Goal: Task Accomplishment & Management: Manage account settings

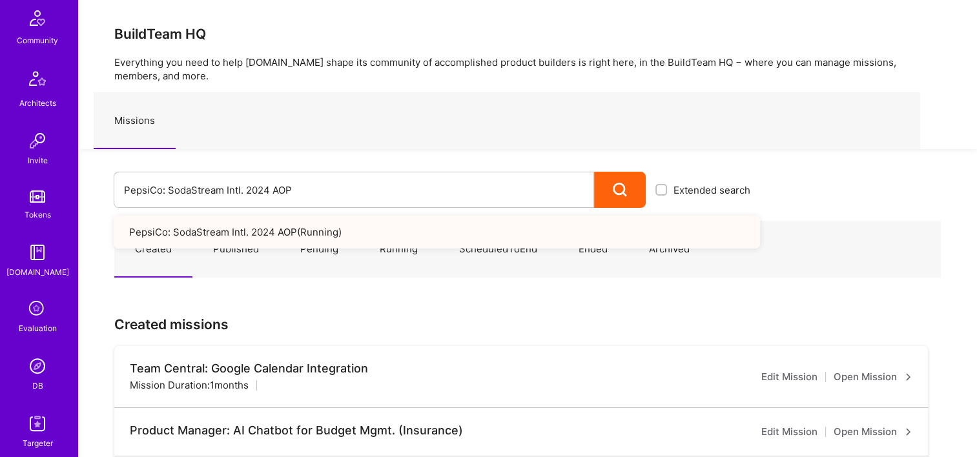
scroll to position [387, 0]
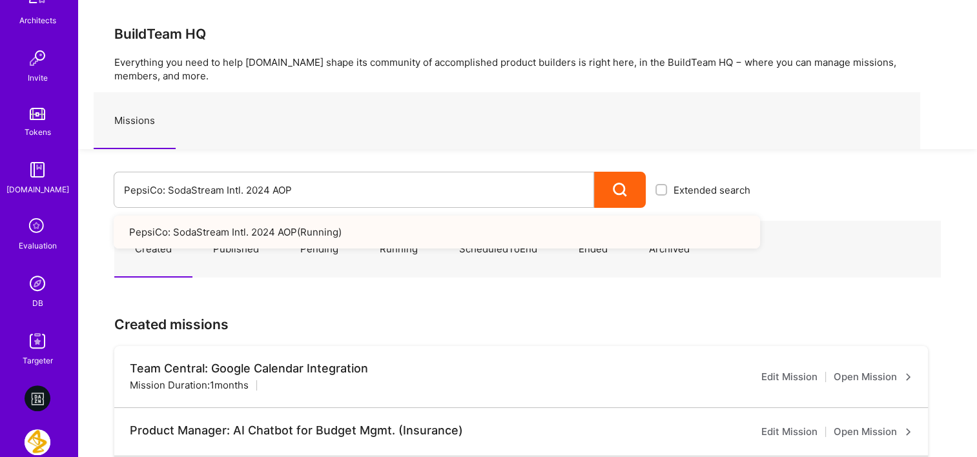
click at [25, 291] on img at bounding box center [38, 284] width 26 height 26
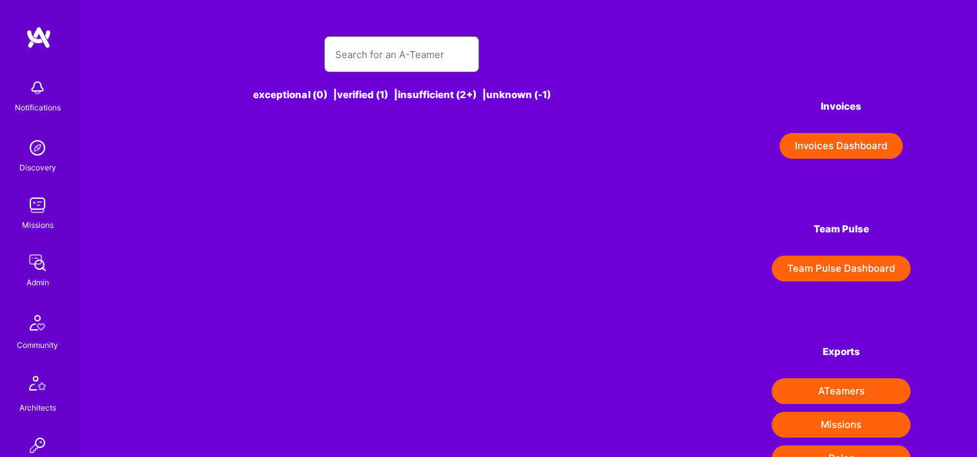
click at [406, 52] on input "text" at bounding box center [402, 54] width 134 height 33
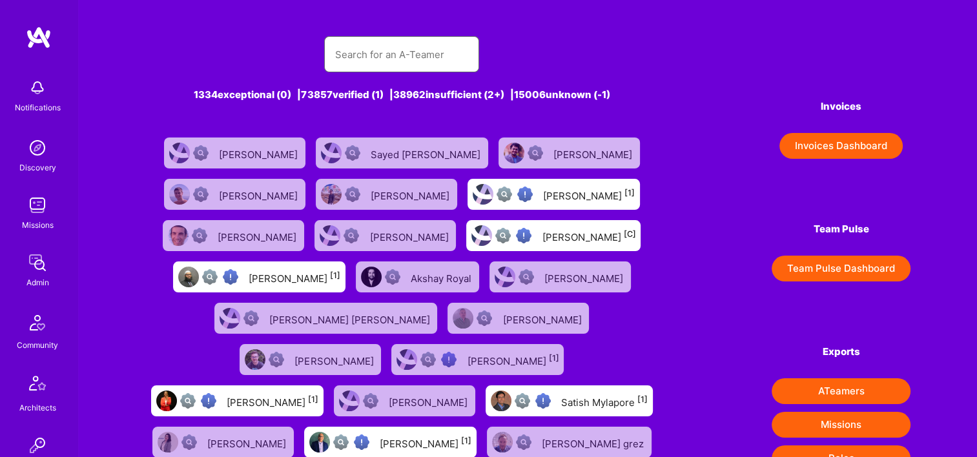
paste input "[PERSON_NAME]"
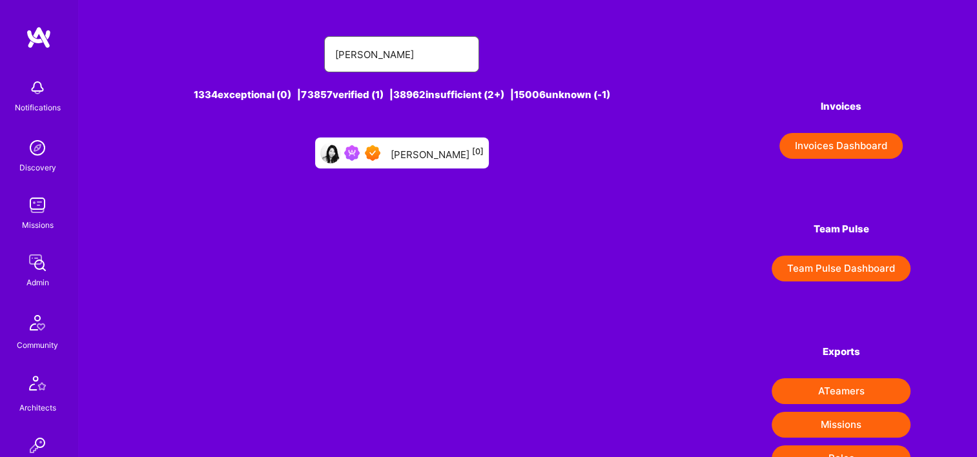
type input "[PERSON_NAME]"
click at [429, 144] on div "Carleen Pan [0]" at bounding box center [402, 153] width 174 height 31
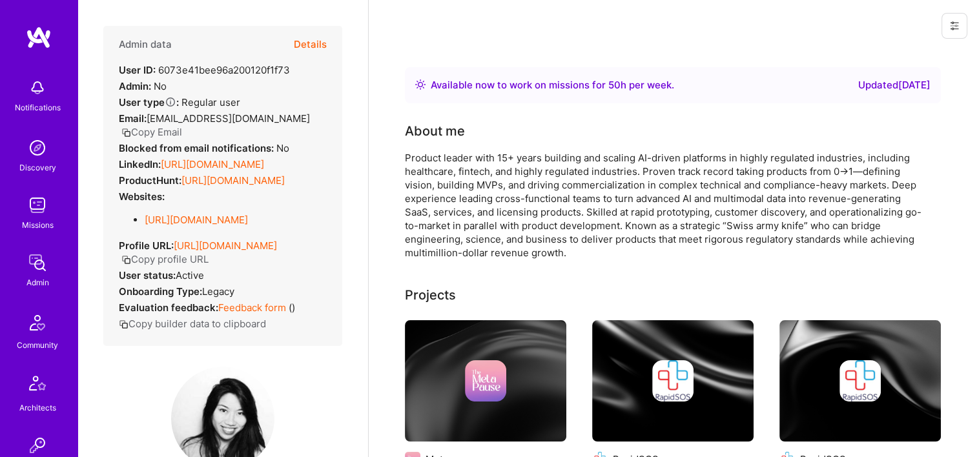
click at [297, 37] on button "Details" at bounding box center [310, 44] width 33 height 37
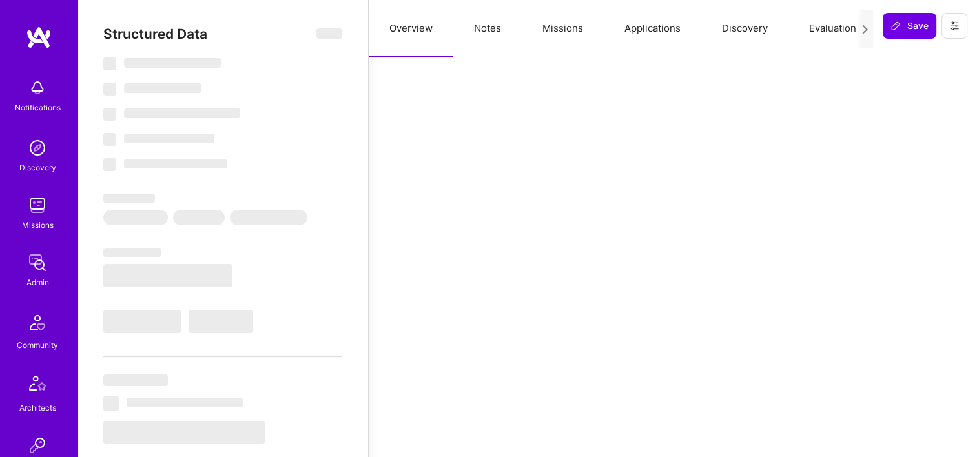
select select "Right Now"
select select "7"
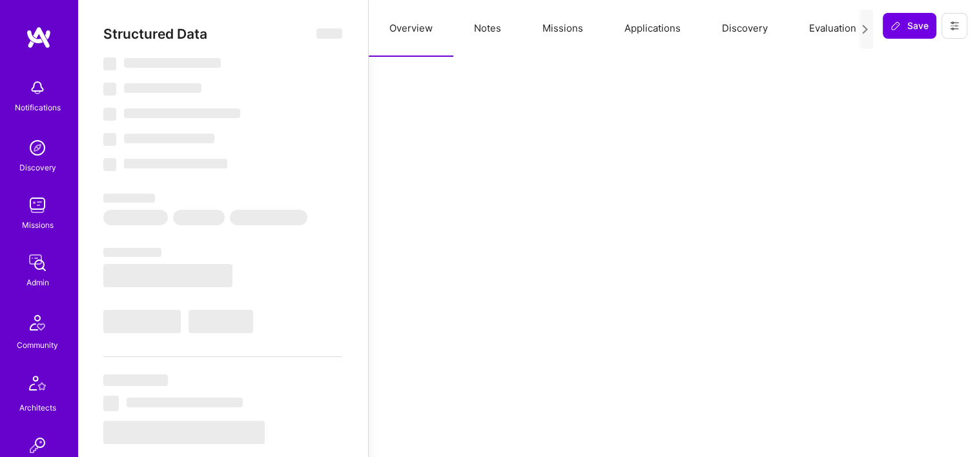
select select "US"
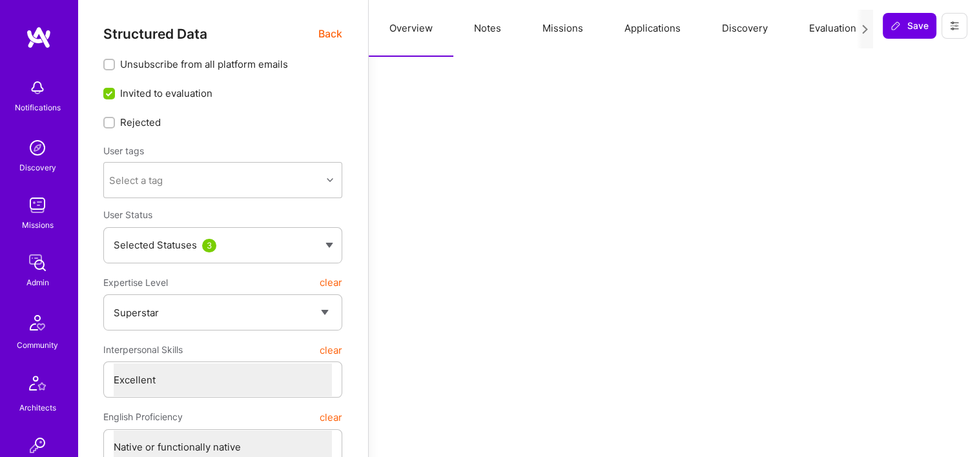
click at [577, 26] on button "Missions" at bounding box center [563, 28] width 82 height 57
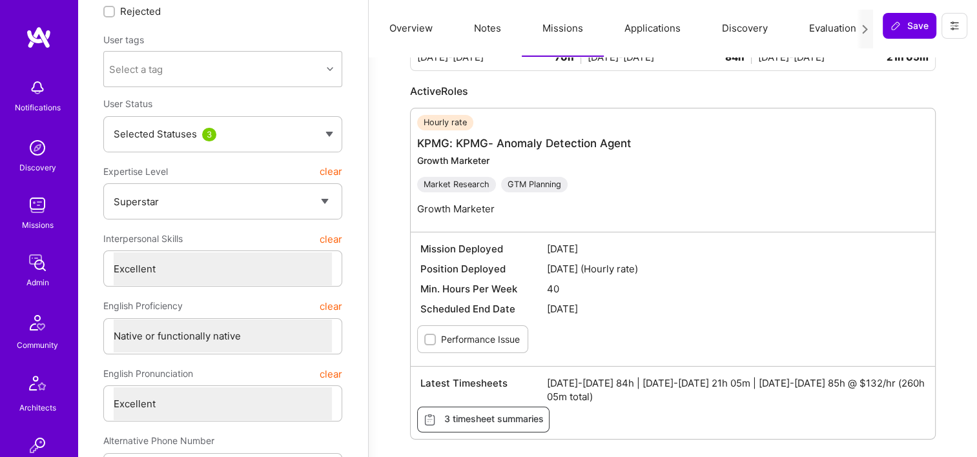
scroll to position [129, 0]
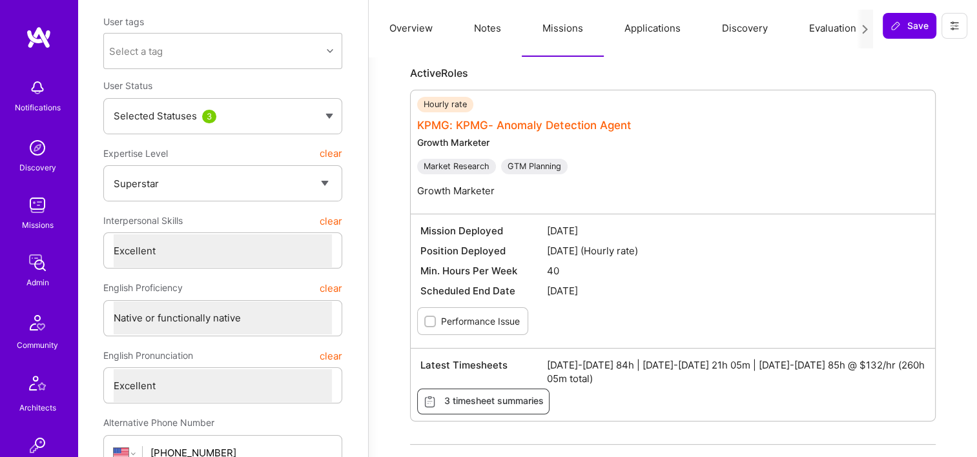
click at [520, 122] on link "KPMG: KPMG- Anomaly Detection Agent" at bounding box center [524, 125] width 214 height 13
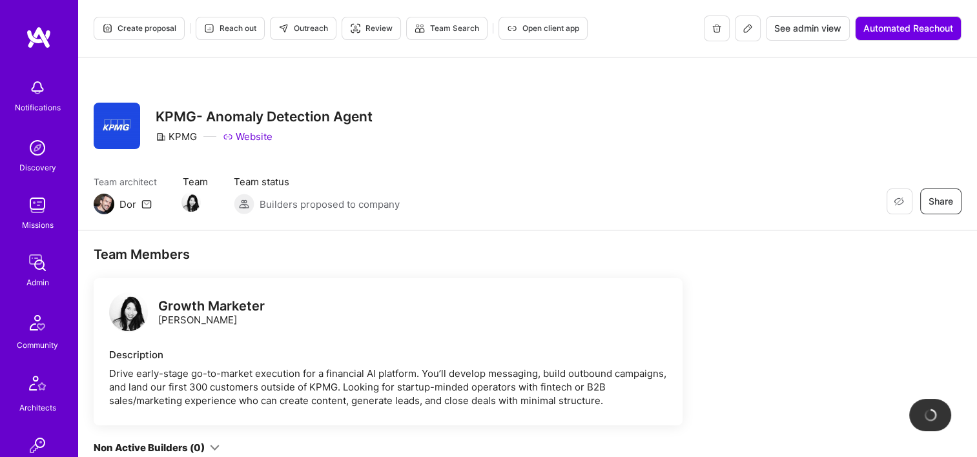
click at [811, 27] on span "See admin view" at bounding box center [807, 28] width 67 height 13
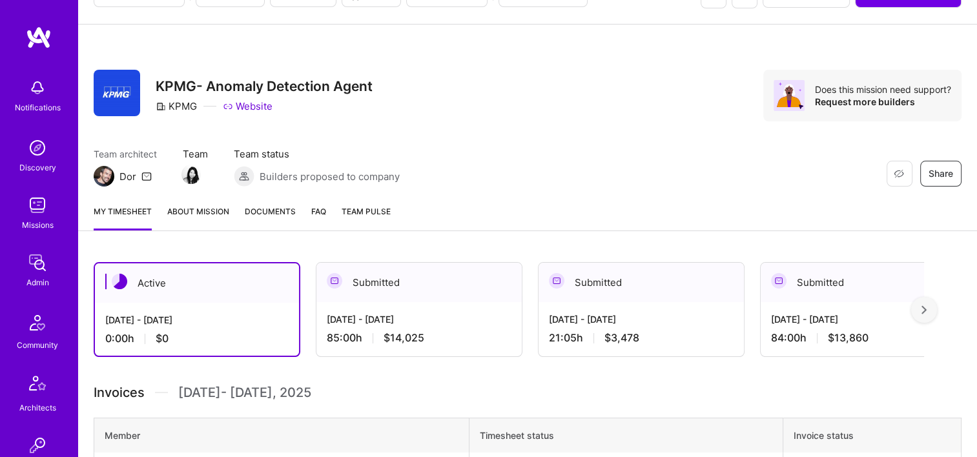
scroll to position [65, 0]
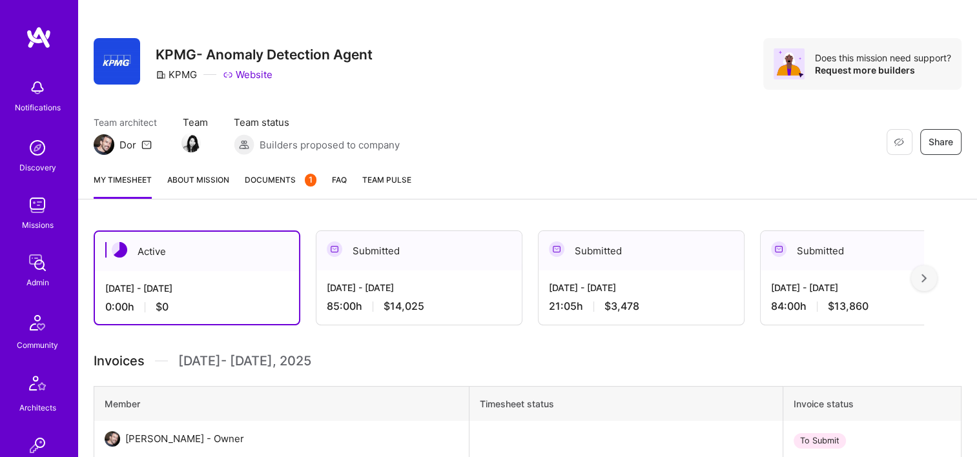
click at [258, 178] on span "Documents 1" at bounding box center [281, 180] width 72 height 14
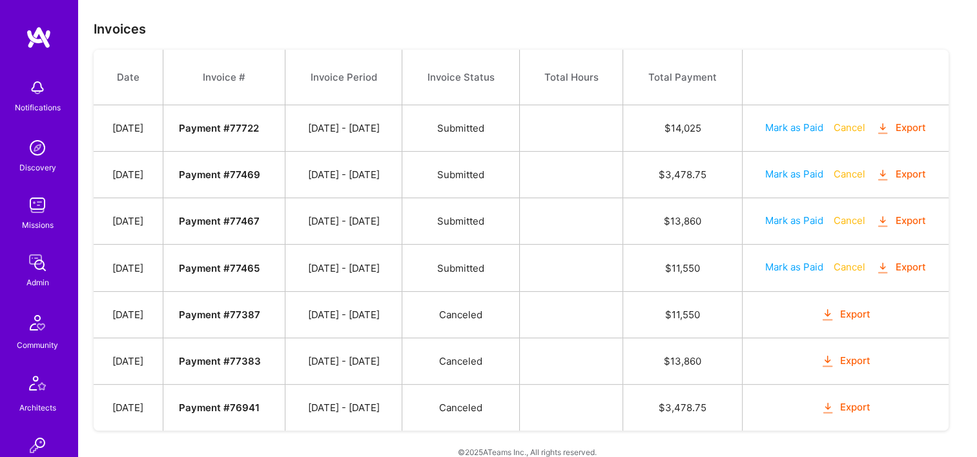
scroll to position [491, 0]
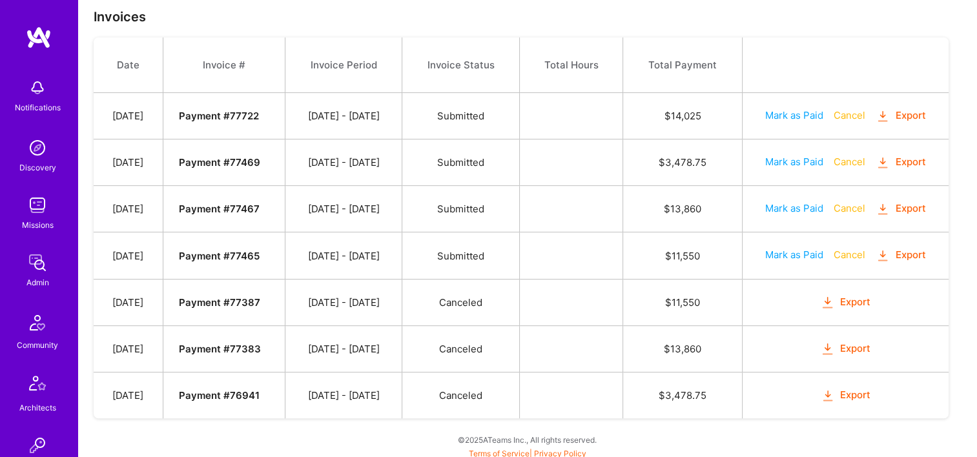
click at [907, 114] on button "Export" at bounding box center [901, 115] width 50 height 15
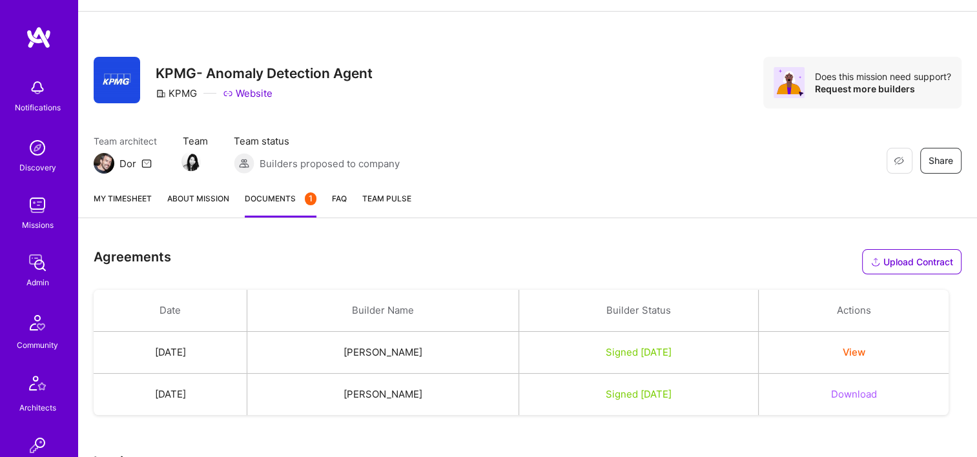
scroll to position [39, 0]
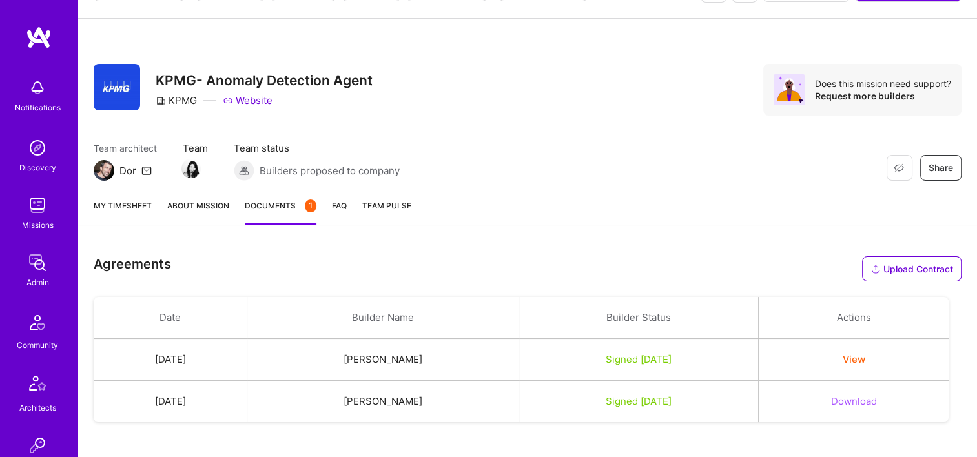
click at [119, 210] on link "My timesheet" at bounding box center [123, 212] width 58 height 26
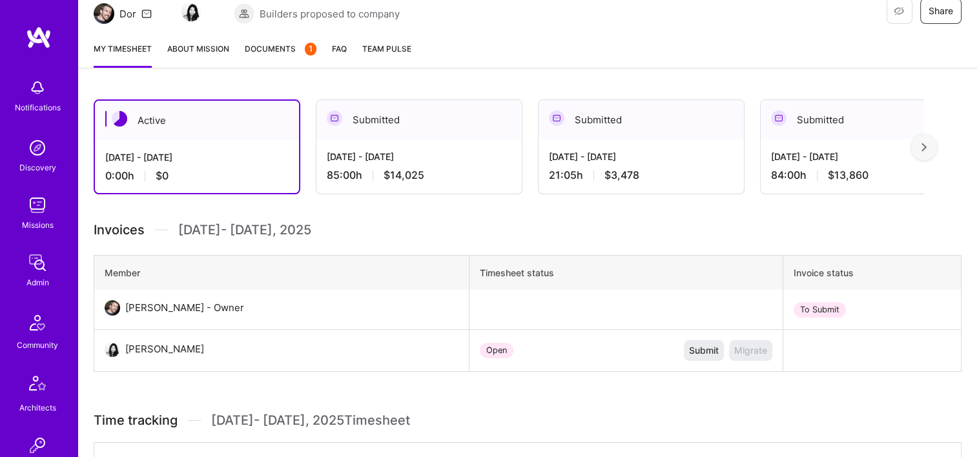
scroll to position [26, 0]
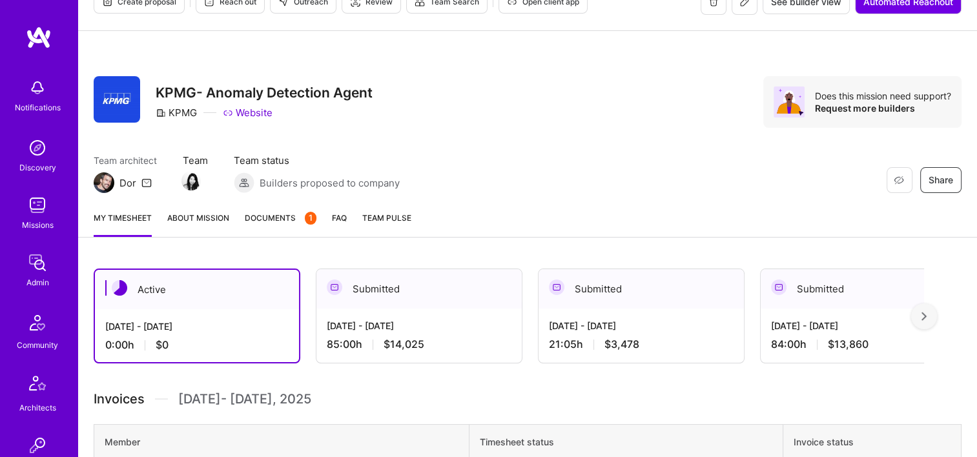
click at [401, 280] on div "Submitted" at bounding box center [418, 288] width 205 height 39
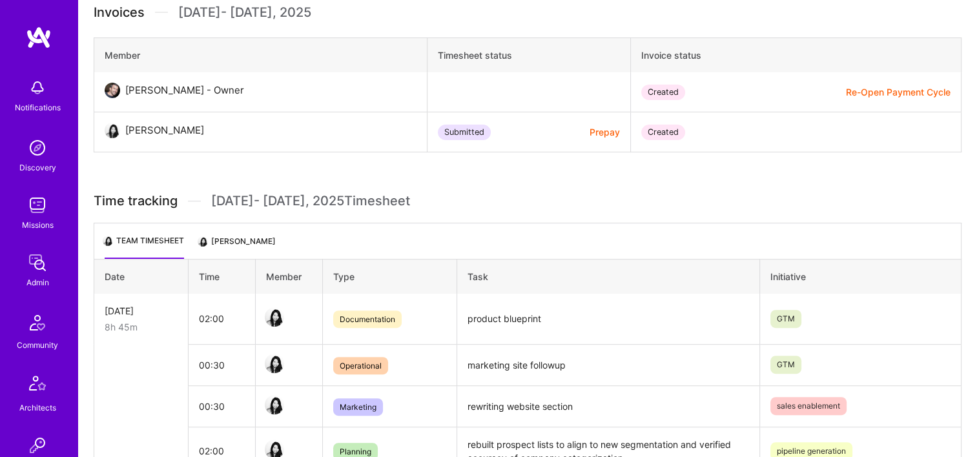
scroll to position [414, 0]
click at [212, 243] on li "[PERSON_NAME]" at bounding box center [238, 245] width 76 height 25
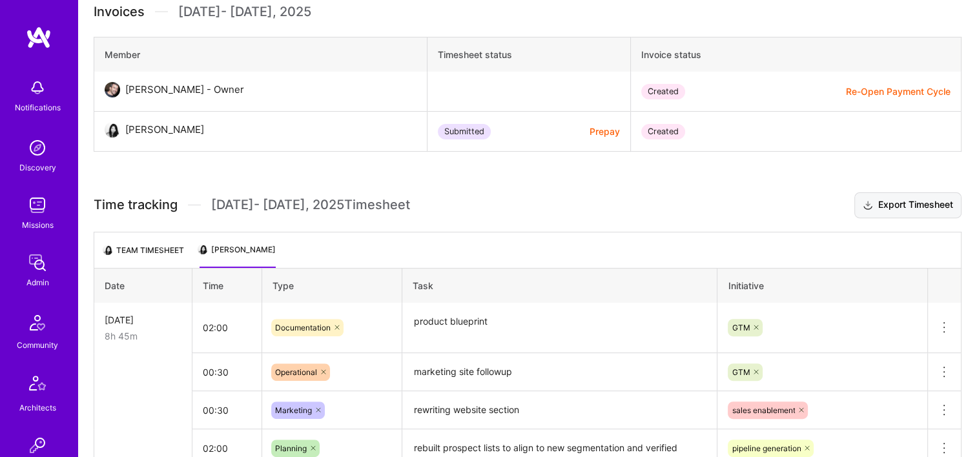
click at [881, 204] on button "Export Timesheet" at bounding box center [907, 205] width 107 height 26
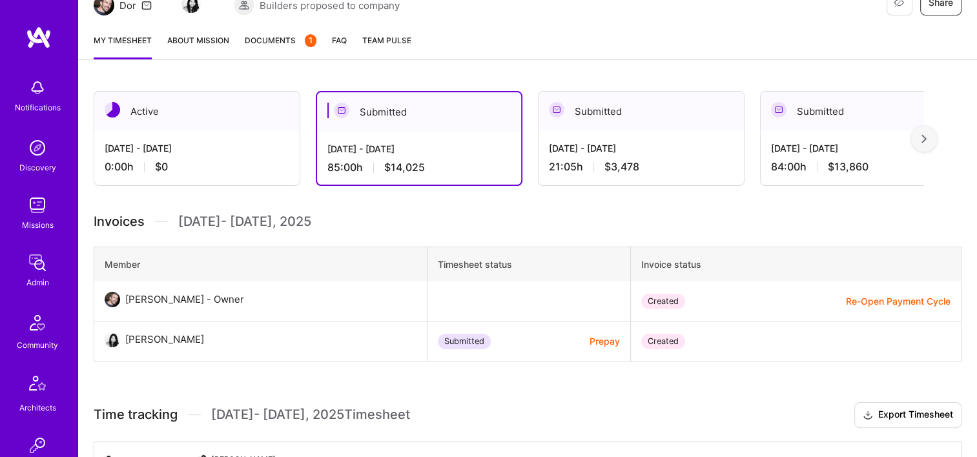
scroll to position [91, 0]
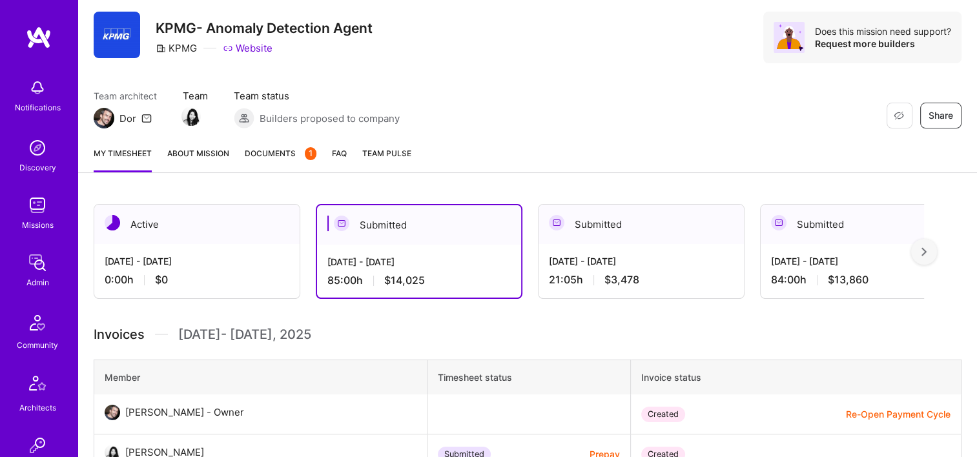
click at [602, 248] on div "Aug 16 - Aug 31, 2025 21:05 h $3,478" at bounding box center [641, 270] width 205 height 53
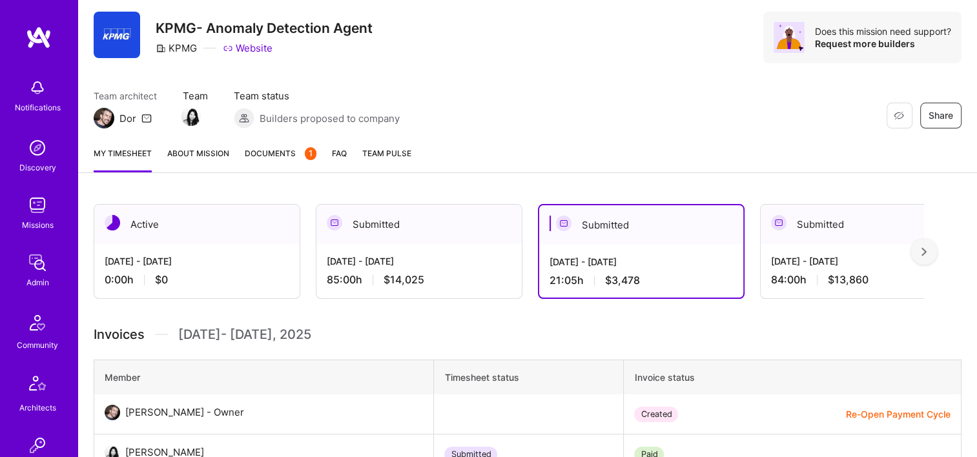
scroll to position [479, 0]
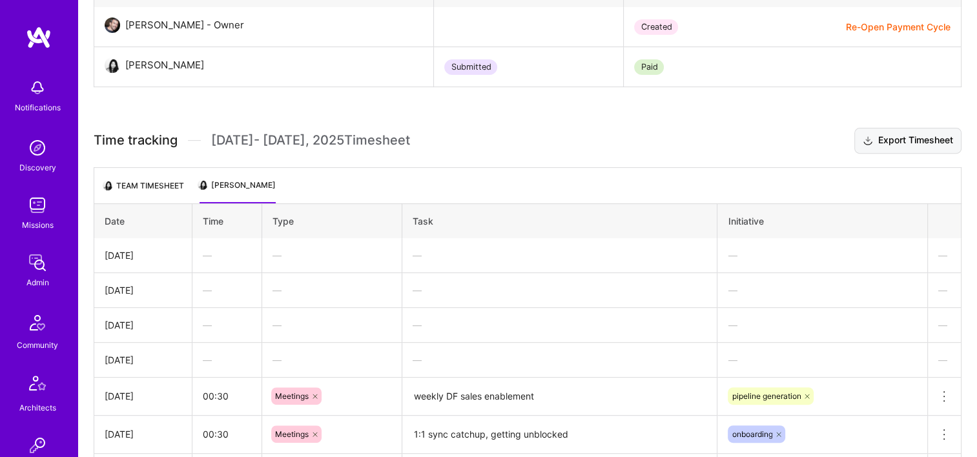
click at [903, 147] on button "Export Timesheet" at bounding box center [907, 141] width 107 height 26
click at [496, 210] on th "Task" at bounding box center [559, 220] width 315 height 35
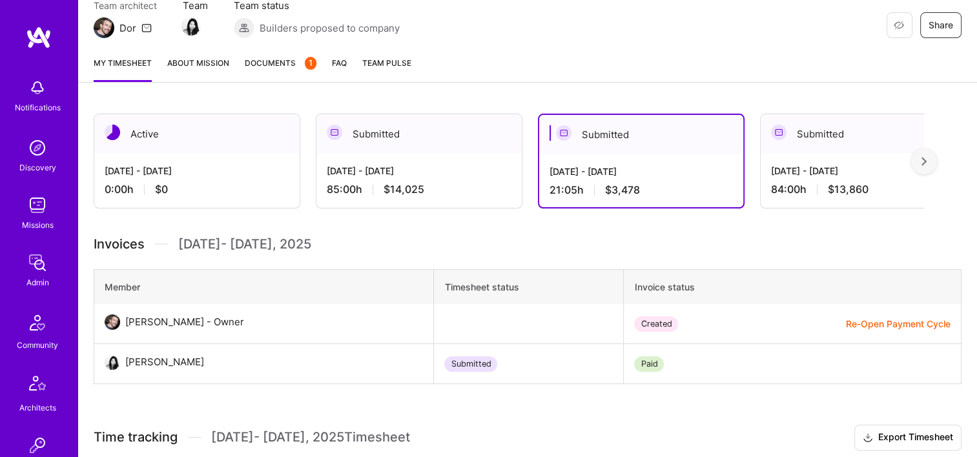
scroll to position [26, 0]
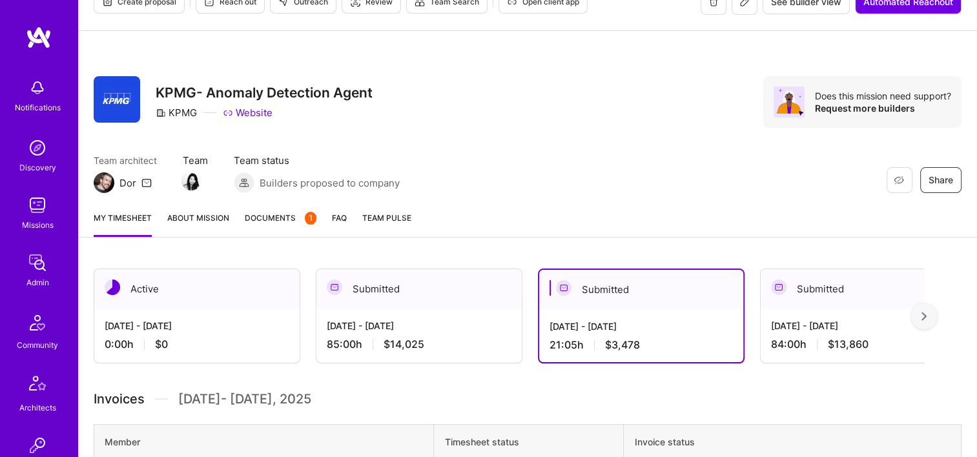
click at [839, 305] on div "Submitted" at bounding box center [863, 288] width 205 height 39
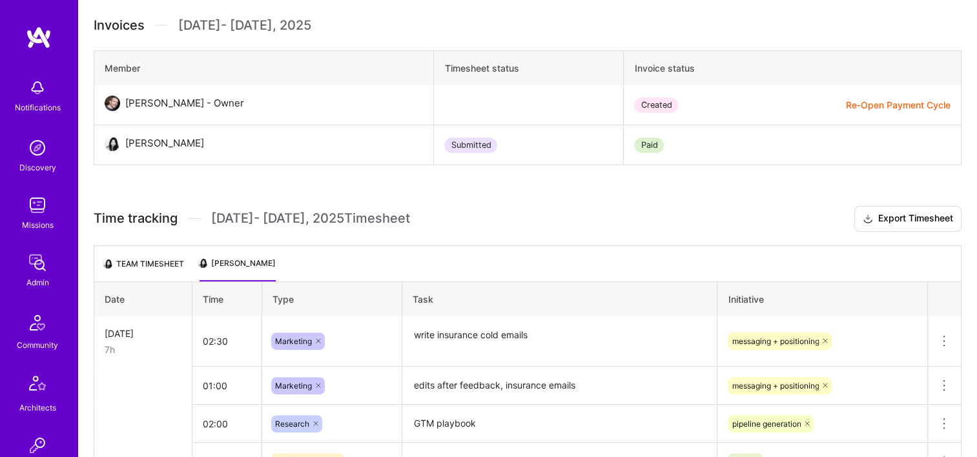
scroll to position [479, 0]
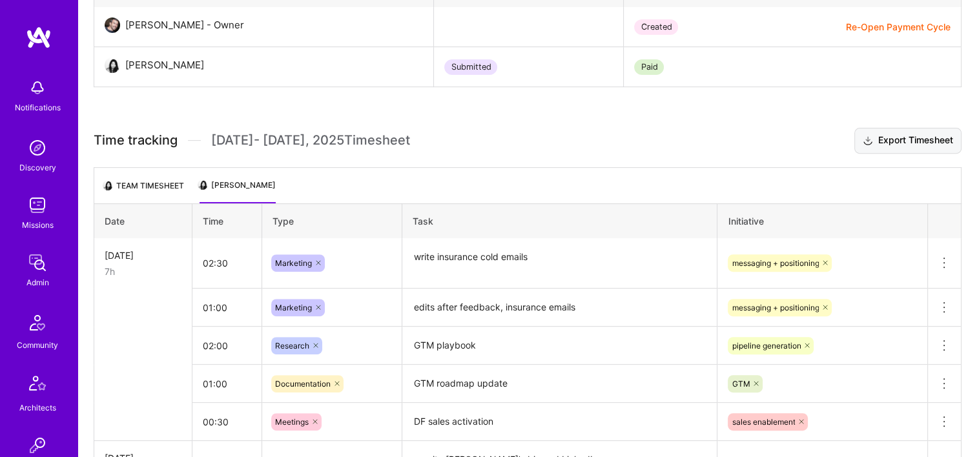
click at [896, 140] on button "Export Timesheet" at bounding box center [907, 141] width 107 height 26
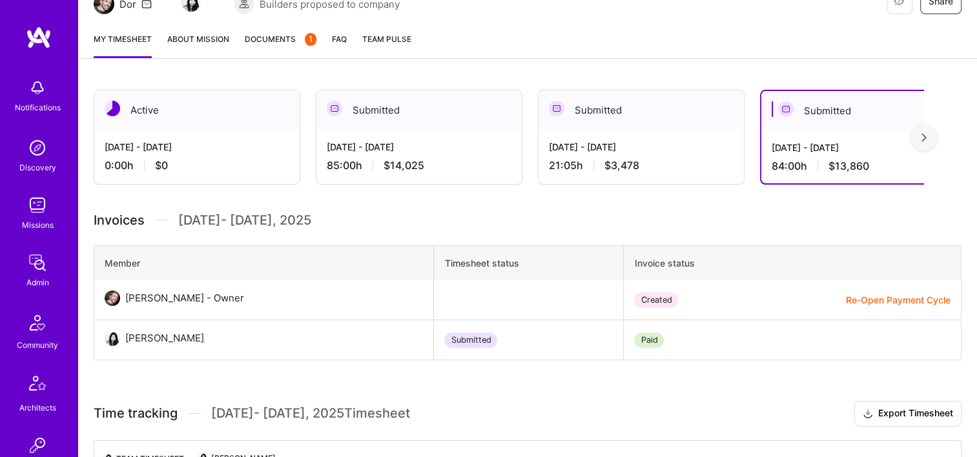
scroll to position [26, 0]
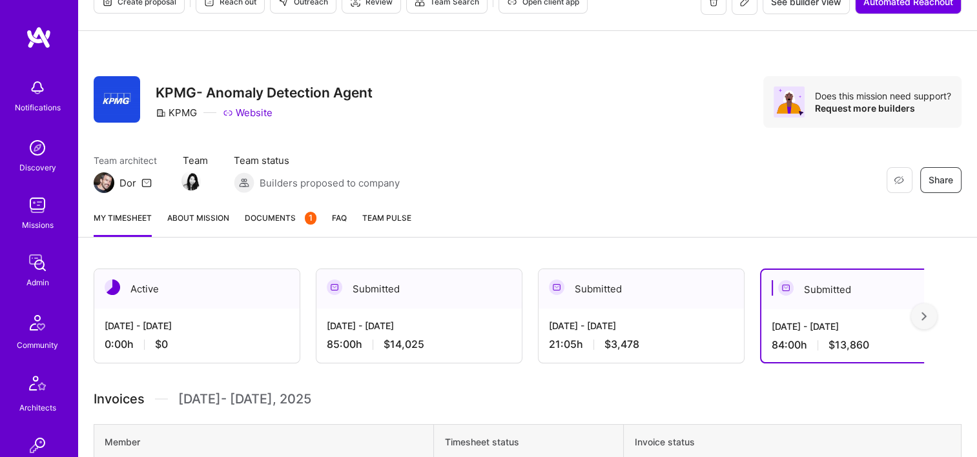
click at [935, 311] on div at bounding box center [924, 317] width 26 height 26
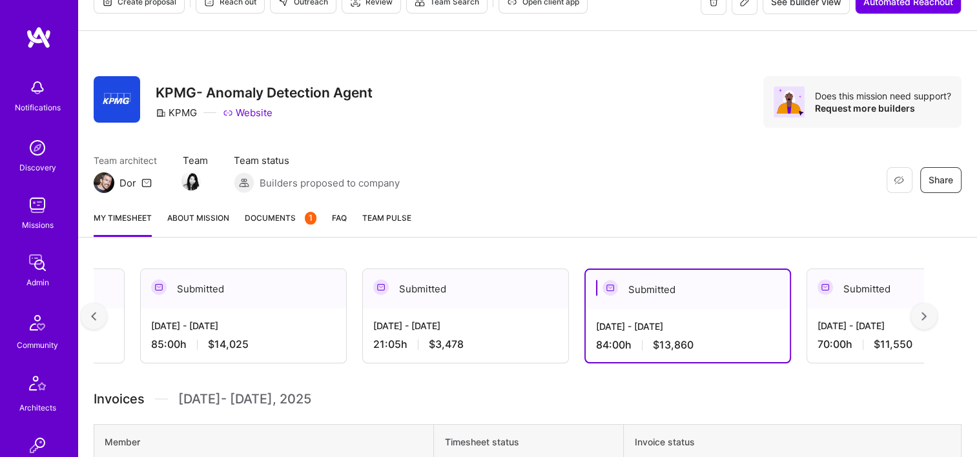
scroll to position [0, 232]
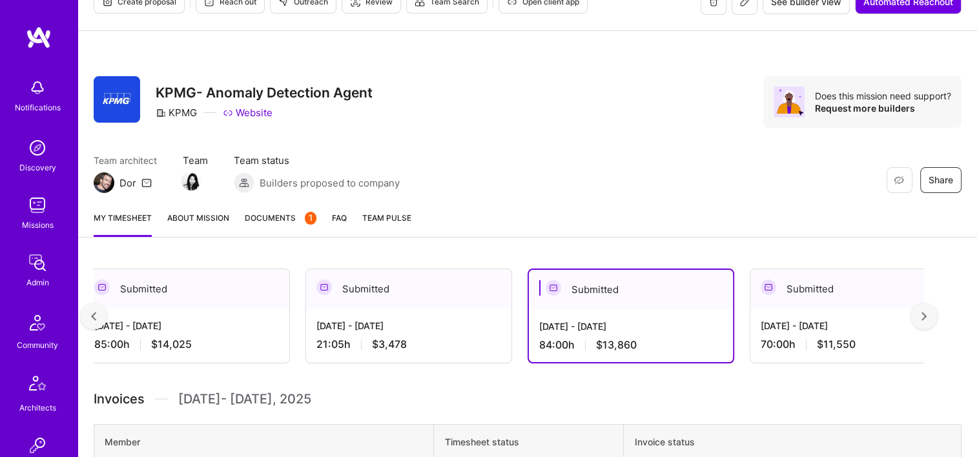
click at [796, 331] on div "Jul 16 - Jul 31, 2025" at bounding box center [853, 326] width 185 height 14
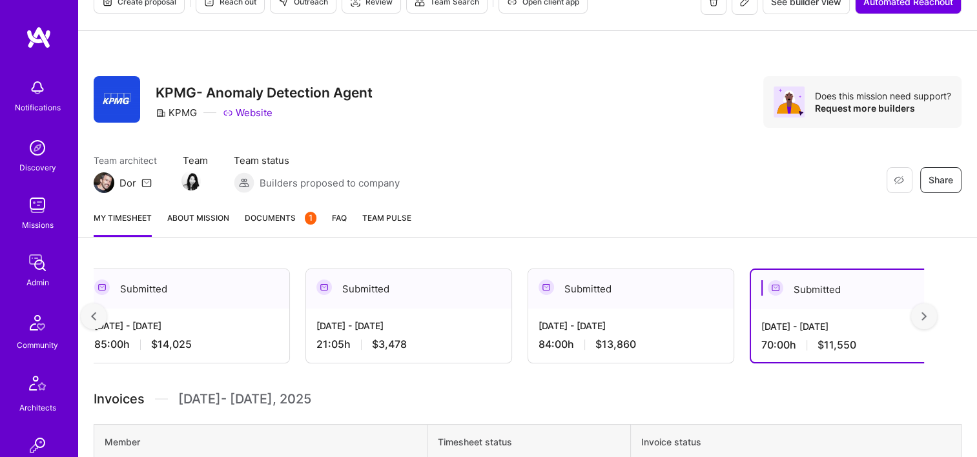
click at [936, 322] on div at bounding box center [924, 317] width 26 height 26
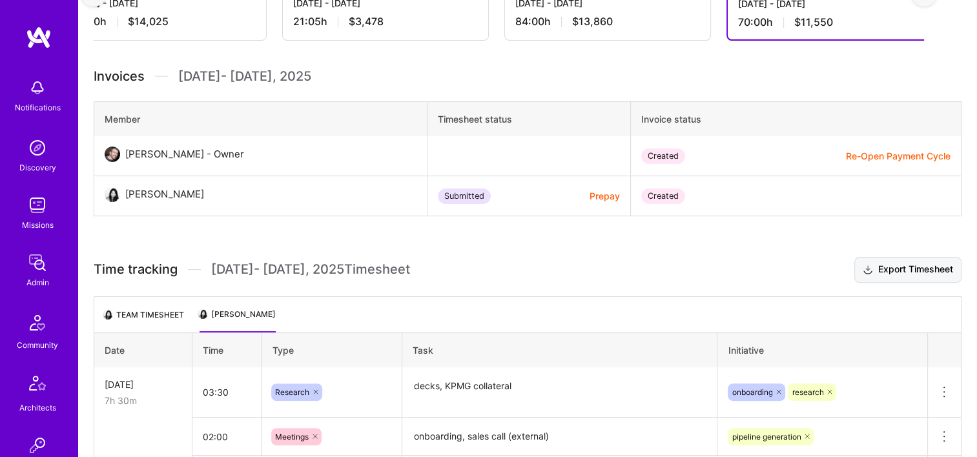
click at [882, 269] on button "Export Timesheet" at bounding box center [907, 270] width 107 height 26
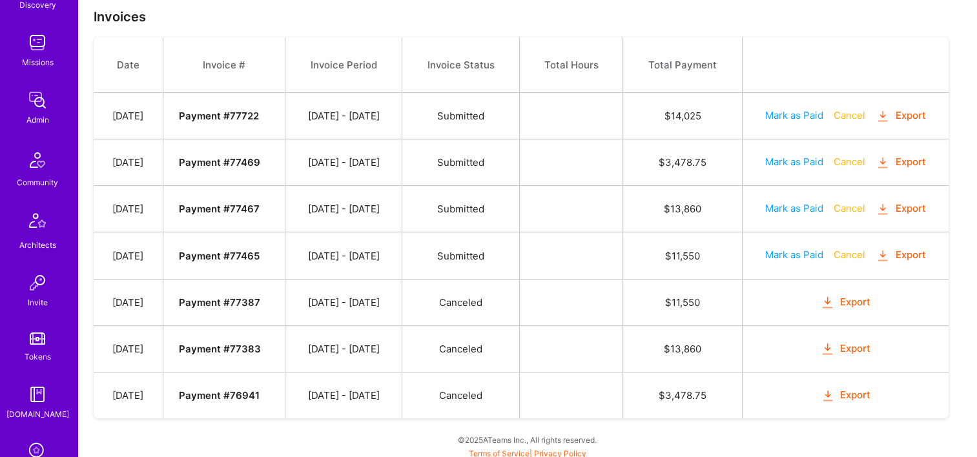
scroll to position [258, 0]
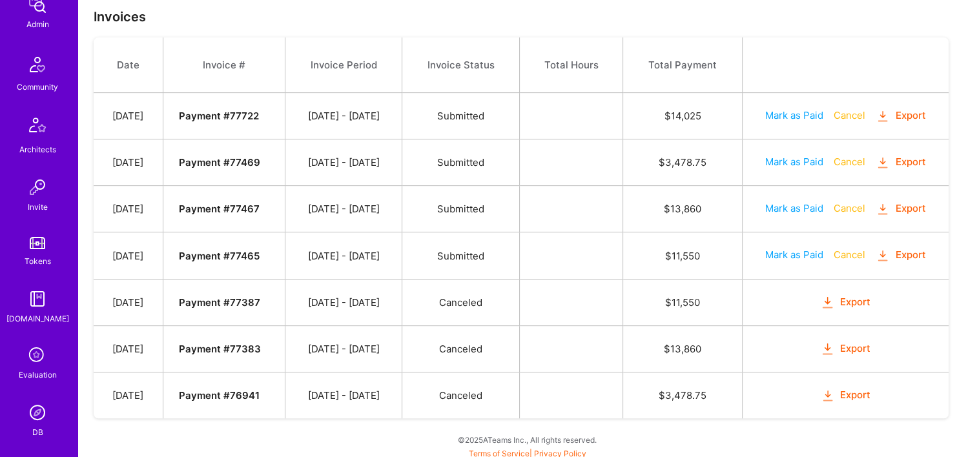
click at [37, 412] on img at bounding box center [38, 413] width 26 height 26
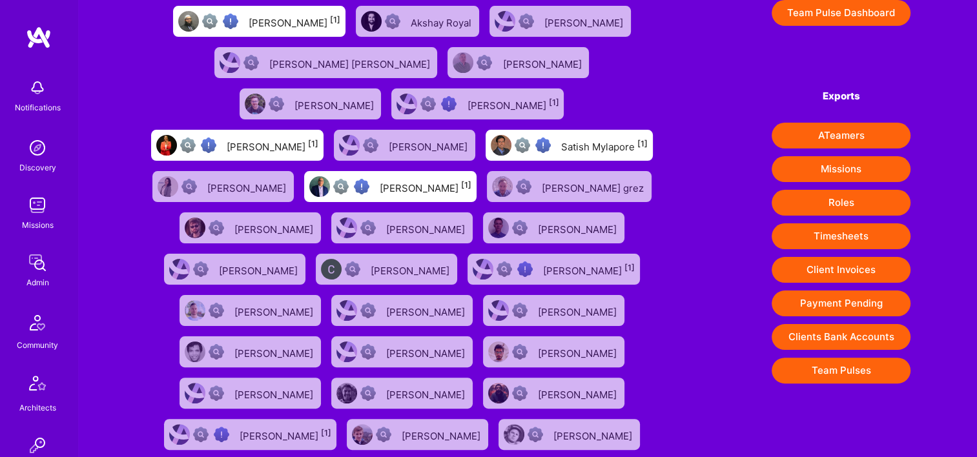
scroll to position [323, 0]
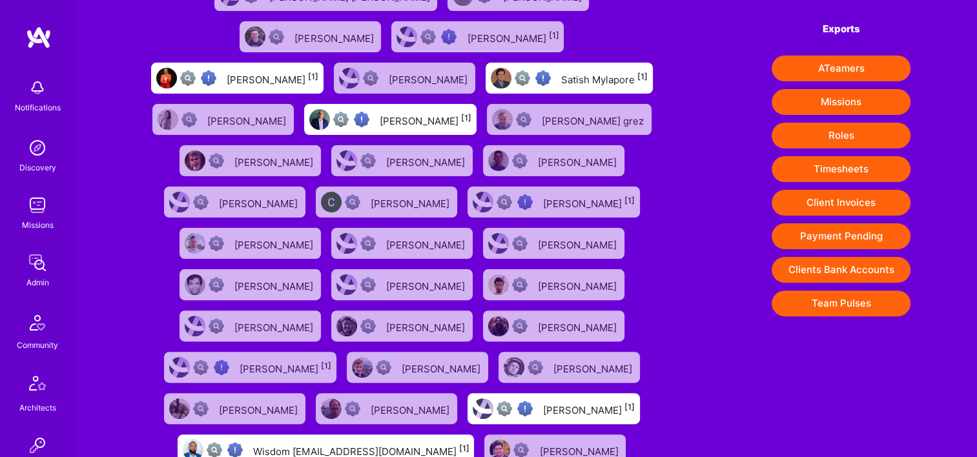
click at [850, 171] on button "Timesheets" at bounding box center [841, 169] width 139 height 26
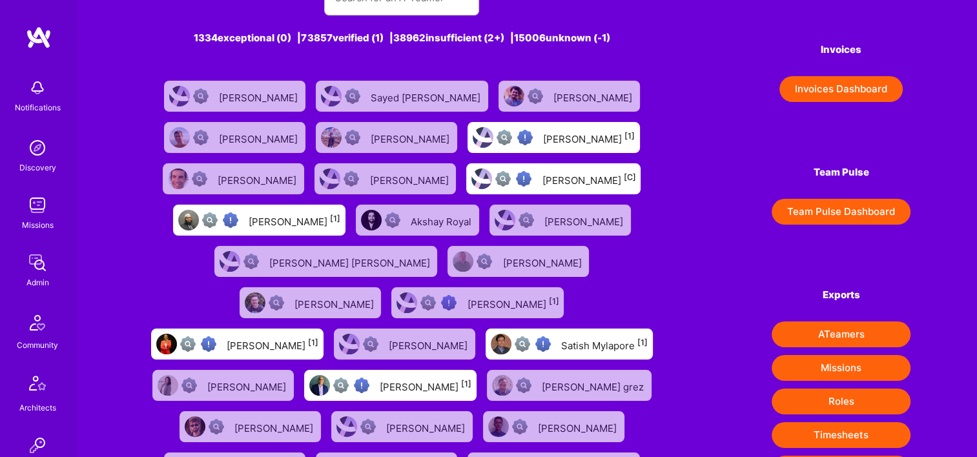
scroll to position [0, 0]
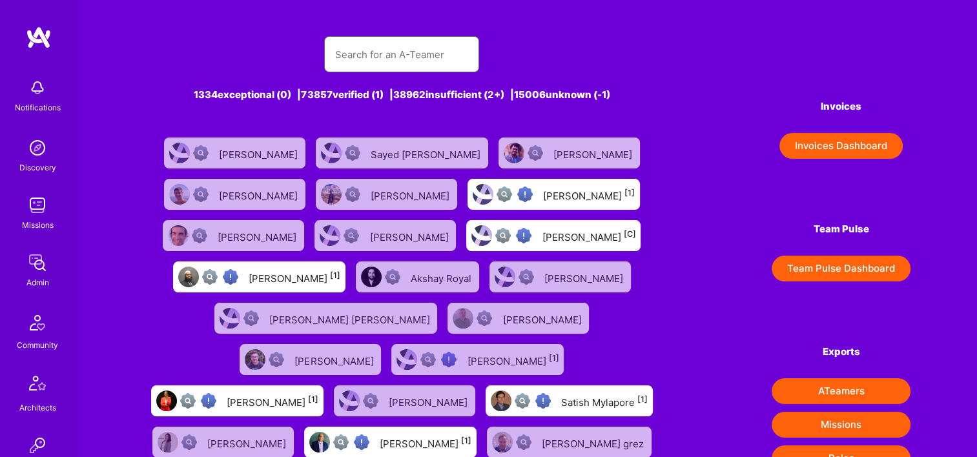
click at [365, 44] on input "text" at bounding box center [402, 54] width 134 height 33
type input "[PERSON_NAME]"
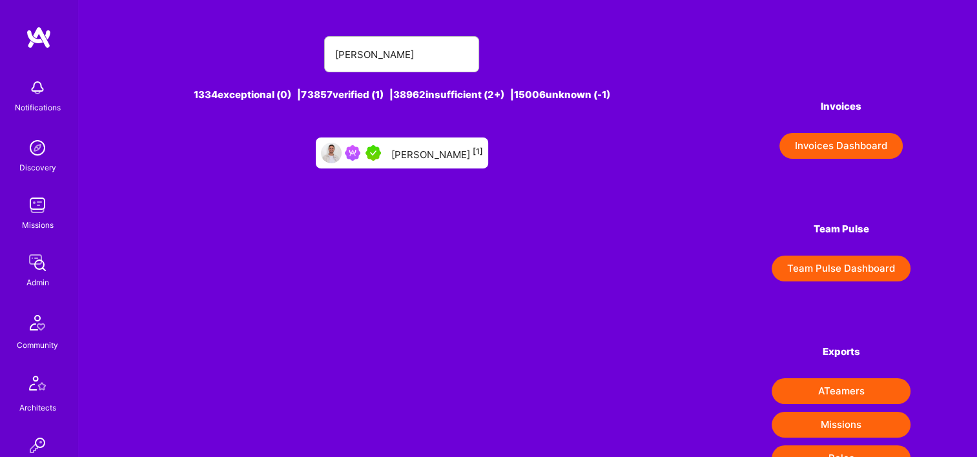
click at [422, 159] on div "[PERSON_NAME] [1]" at bounding box center [437, 153] width 92 height 17
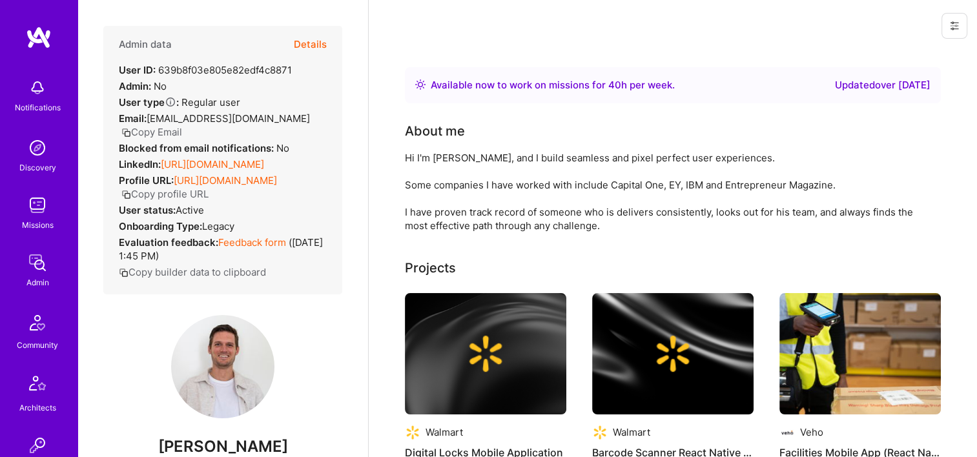
click at [294, 41] on button "Details" at bounding box center [310, 44] width 33 height 37
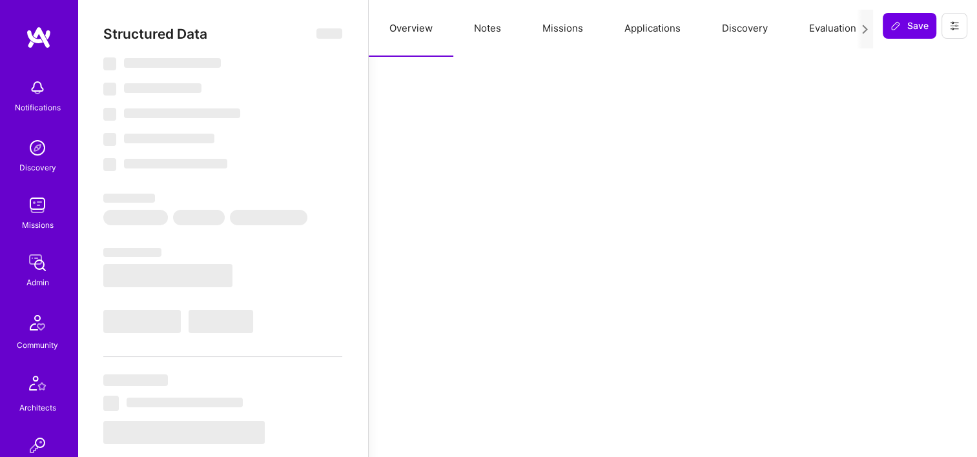
click at [541, 31] on button "Missions" at bounding box center [563, 28] width 82 height 57
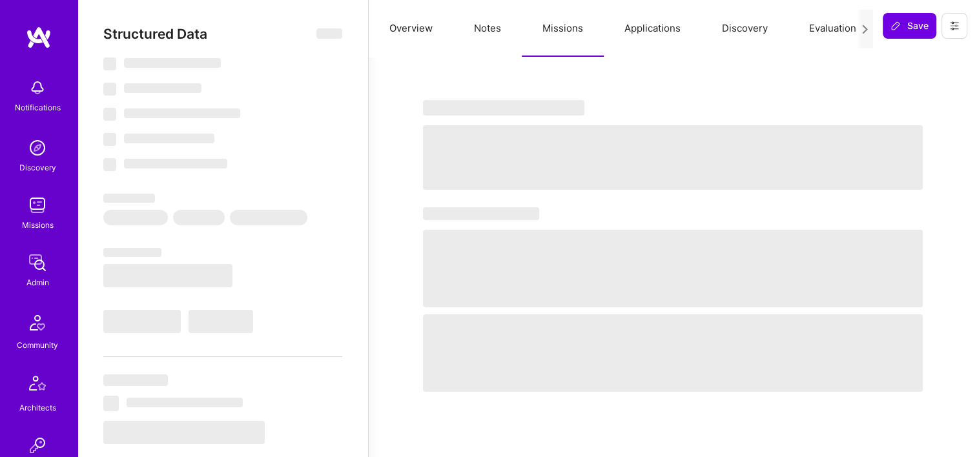
select select "Right Now"
select select "5"
select select "7"
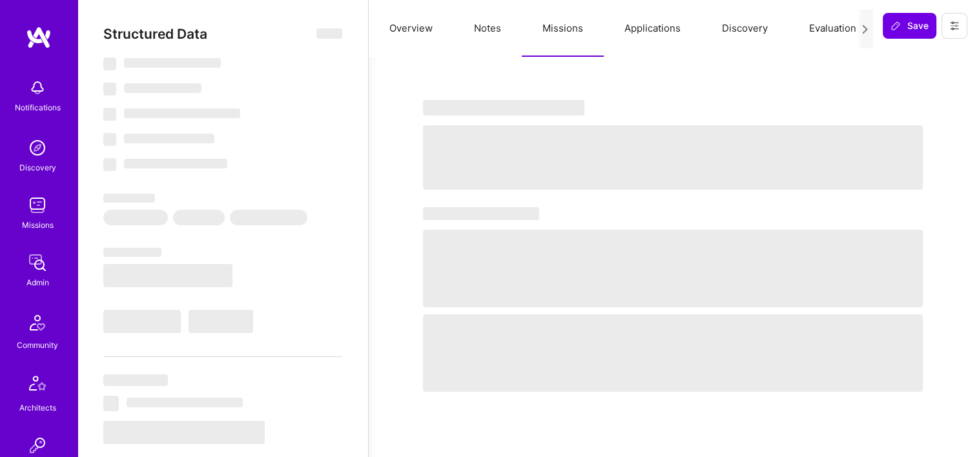
select select "US"
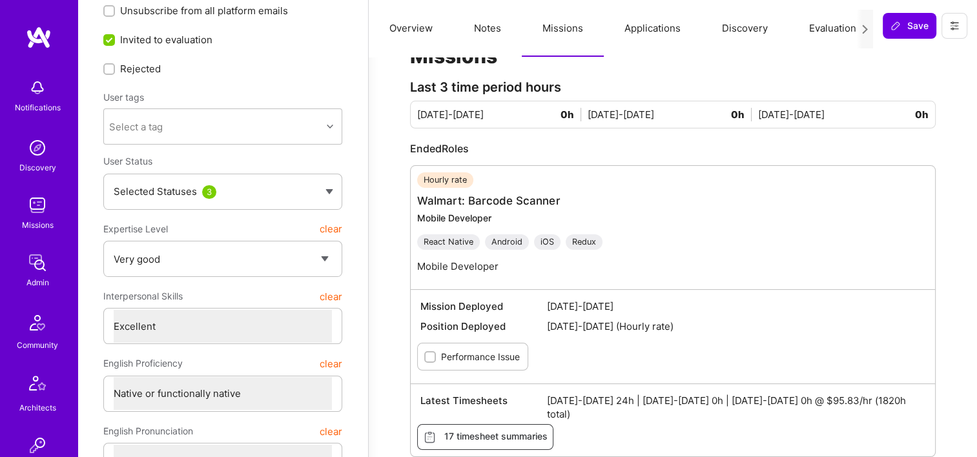
scroll to position [129, 0]
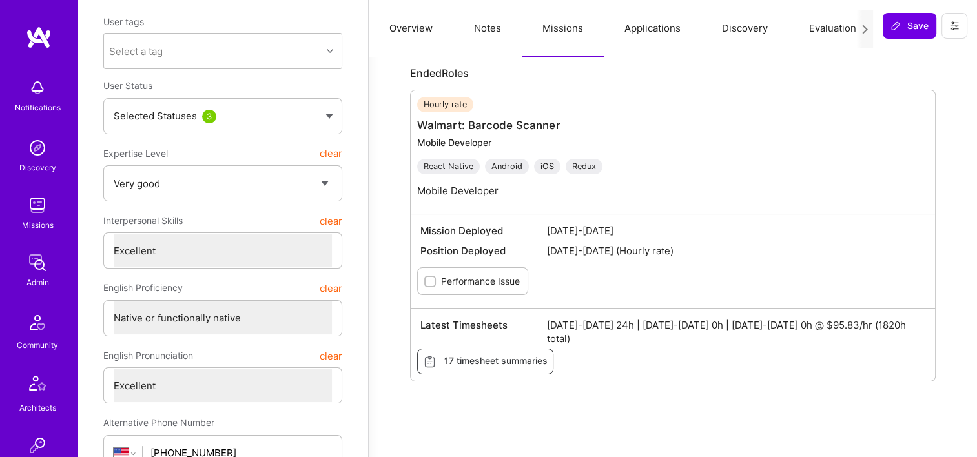
click at [47, 265] on link "Admin" at bounding box center [37, 269] width 80 height 39
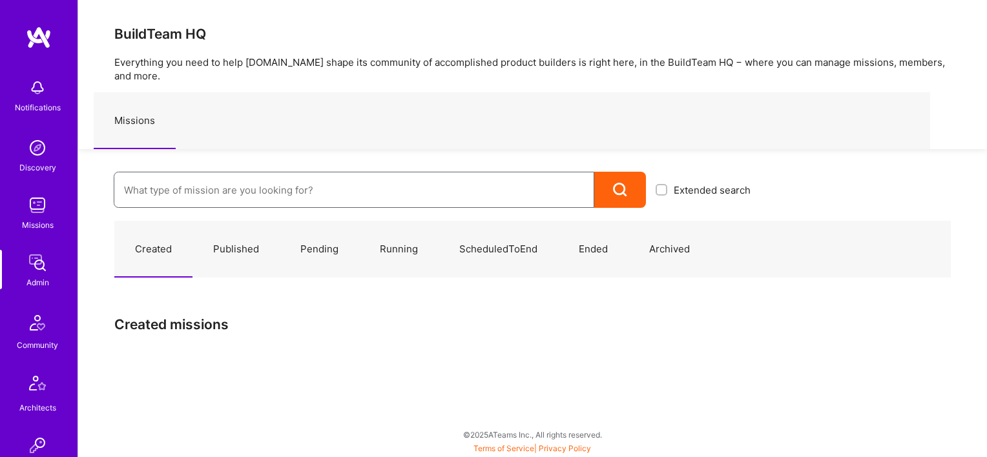
click at [169, 183] on input at bounding box center [354, 190] width 460 height 33
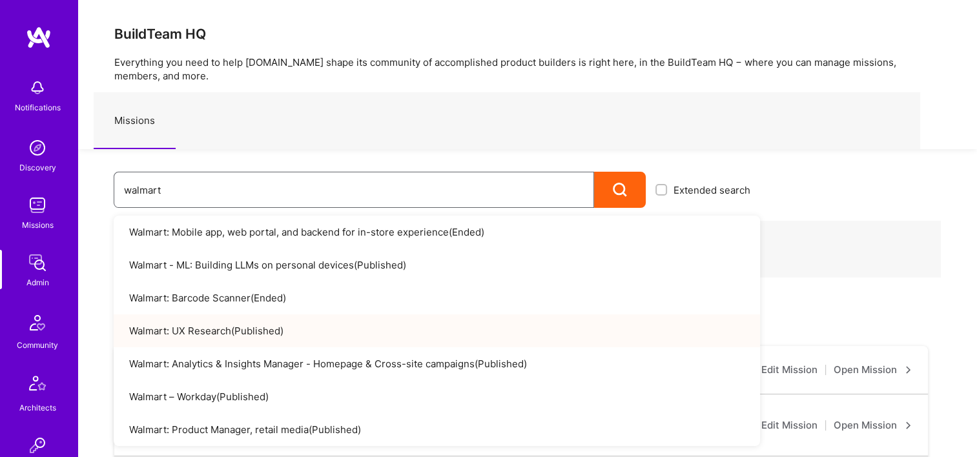
scroll to position [129, 0]
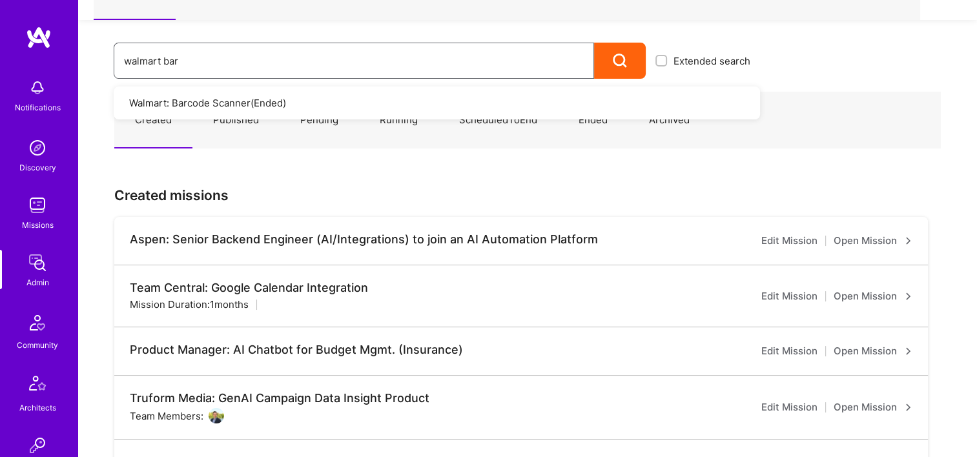
type input "walmart bar"
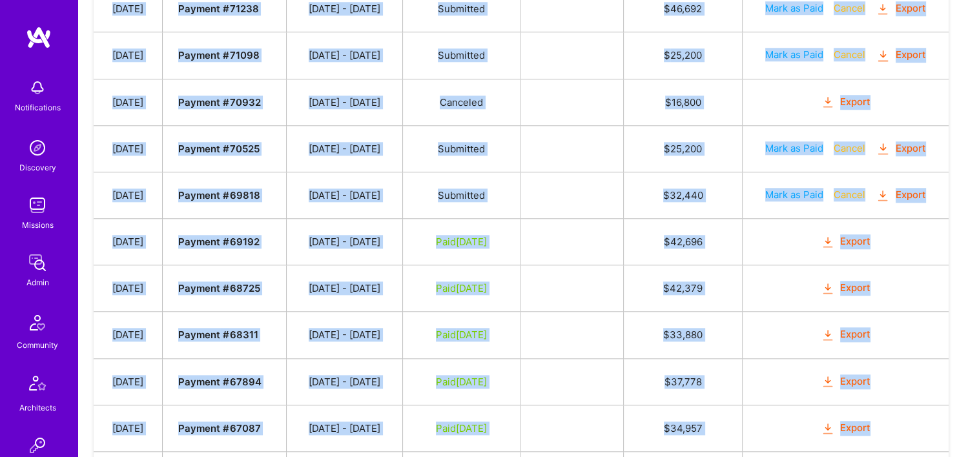
scroll to position [1376, 0]
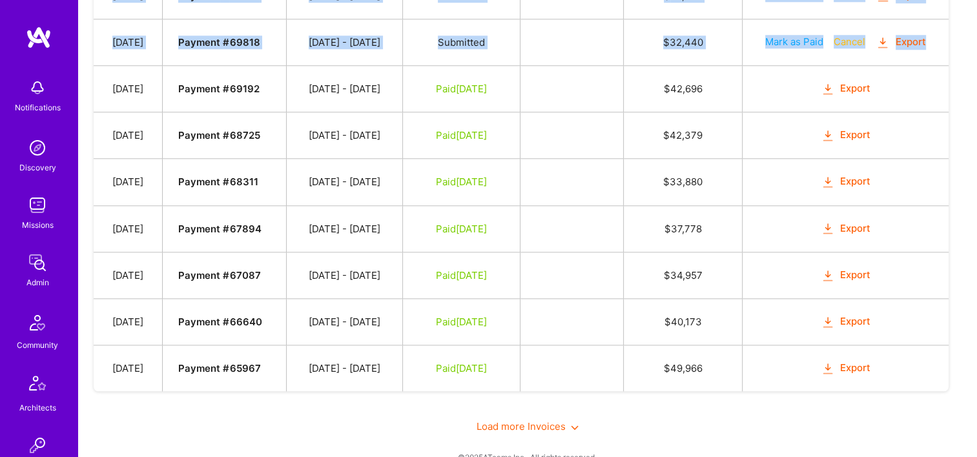
drag, startPoint x: 192, startPoint y: 161, endPoint x: 924, endPoint y: 47, distance: 741.1
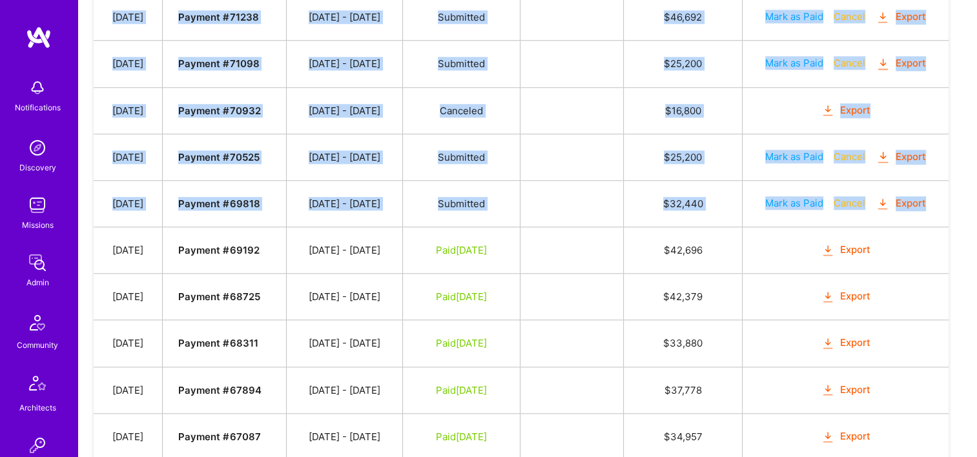
scroll to position [1053, 0]
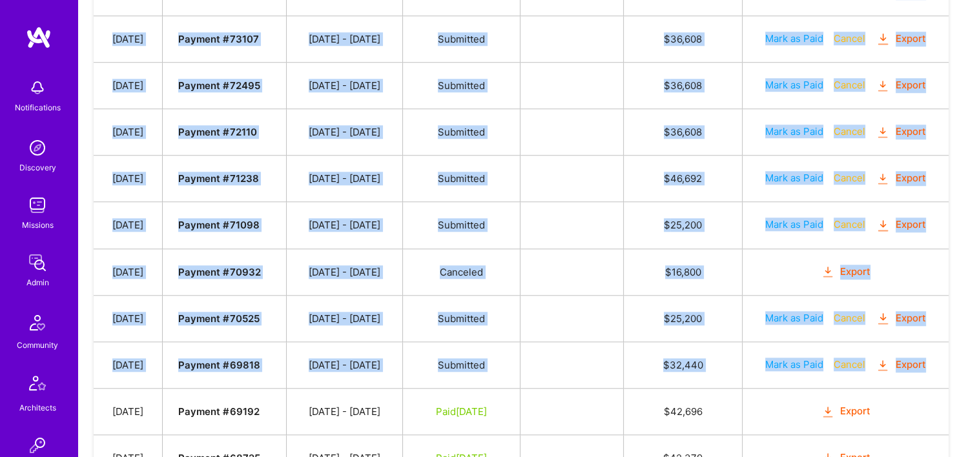
click at [612, 236] on td at bounding box center [571, 225] width 103 height 46
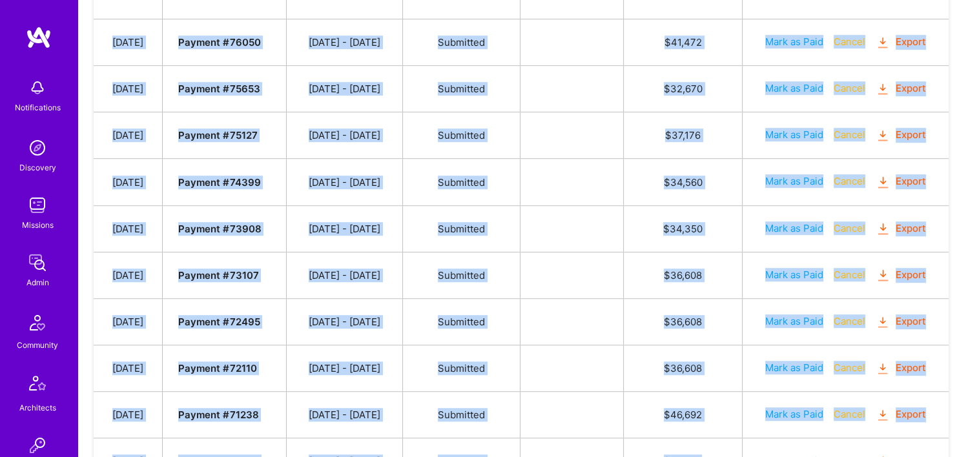
scroll to position [758, 0]
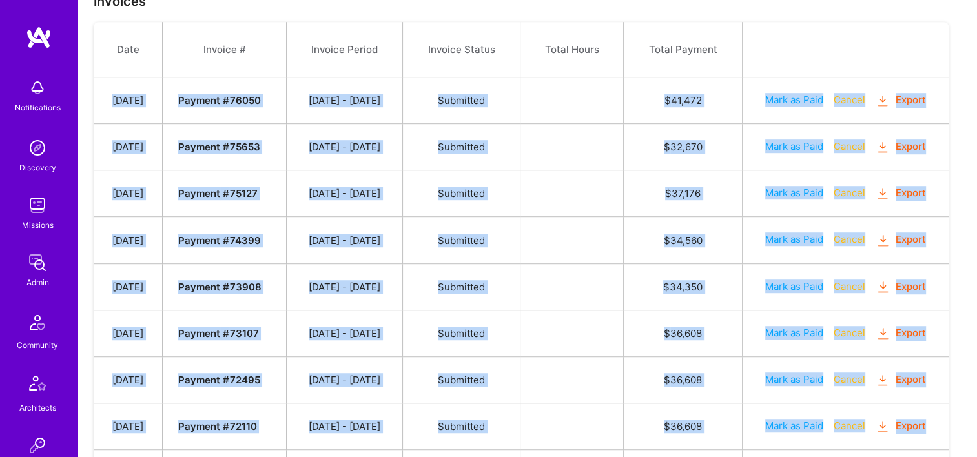
drag, startPoint x: 717, startPoint y: 283, endPoint x: 108, endPoint y: 98, distance: 636.5
copy tbody "Aug 5, 2025 Payment # 76050 07/16 - 07/31/2025 Submitted $ 41,472 Mark as Paid …"
click at [643, 204] on td "$ 37,176" at bounding box center [683, 193] width 119 height 46
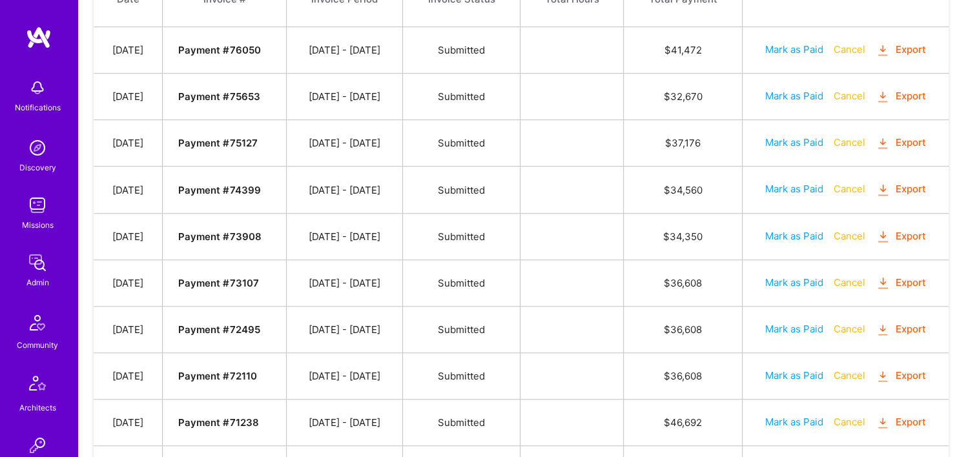
scroll to position [887, 0]
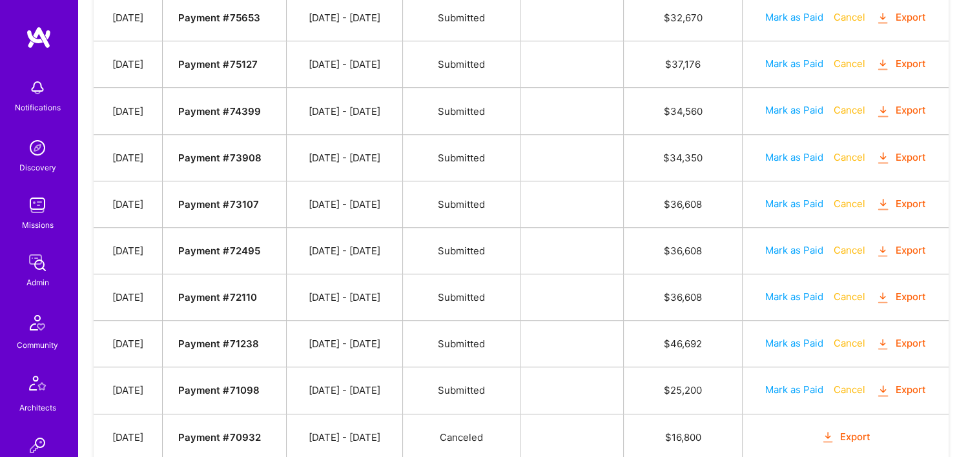
click at [786, 155] on button "Mark as Paid" at bounding box center [794, 157] width 58 height 14
select select "8"
select select "23"
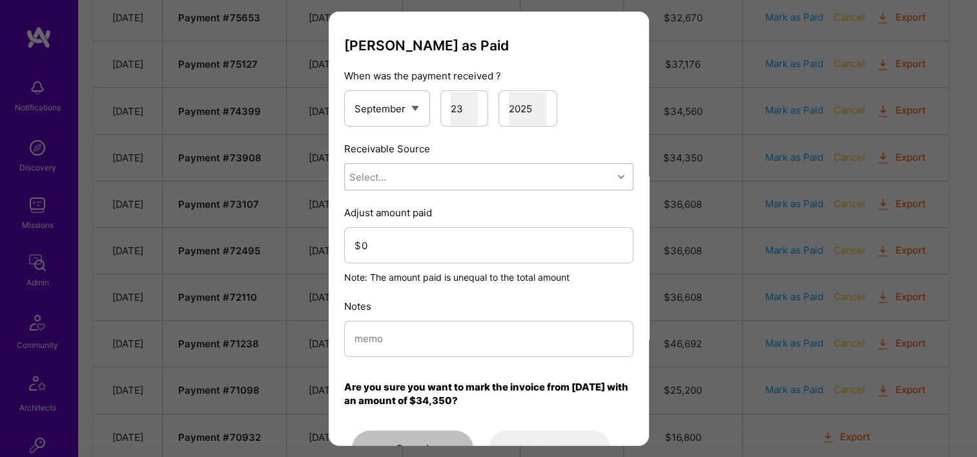
click at [449, 178] on div "Select..." at bounding box center [479, 177] width 268 height 26
click at [435, 254] on div "Stripe" at bounding box center [488, 258] width 289 height 24
click at [417, 180] on div "Stripe" at bounding box center [479, 177] width 268 height 26
click at [411, 233] on div "Brex" at bounding box center [488, 234] width 289 height 24
click at [403, 253] on input "0" at bounding box center [493, 245] width 262 height 33
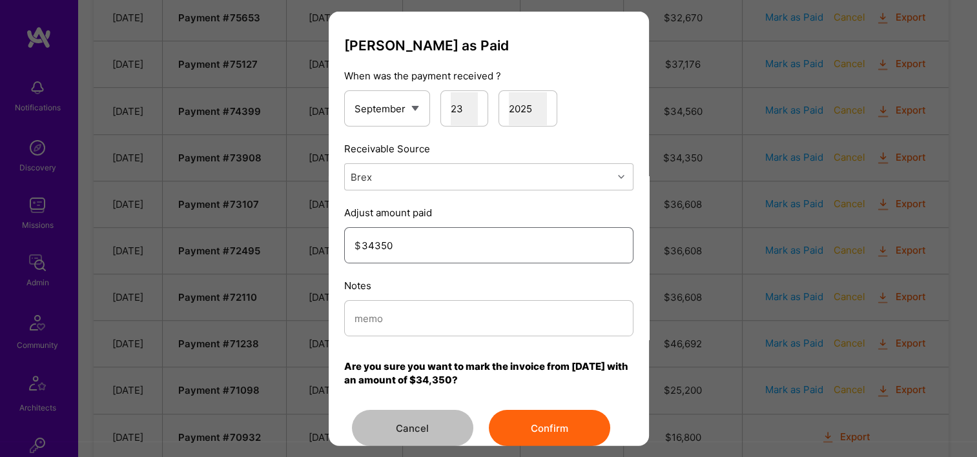
type input "34350"
click at [451, 330] on input "modal" at bounding box center [489, 318] width 269 height 33
drag, startPoint x: 299, startPoint y: 320, endPoint x: 393, endPoint y: 318, distance: 93.7
click at [300, 319] on div "Mark Invoice as Paid When was the payment received ? January February March Apr…" at bounding box center [488, 228] width 977 height 457
click at [522, 310] on input "Reconciled from Brex" at bounding box center [489, 318] width 269 height 33
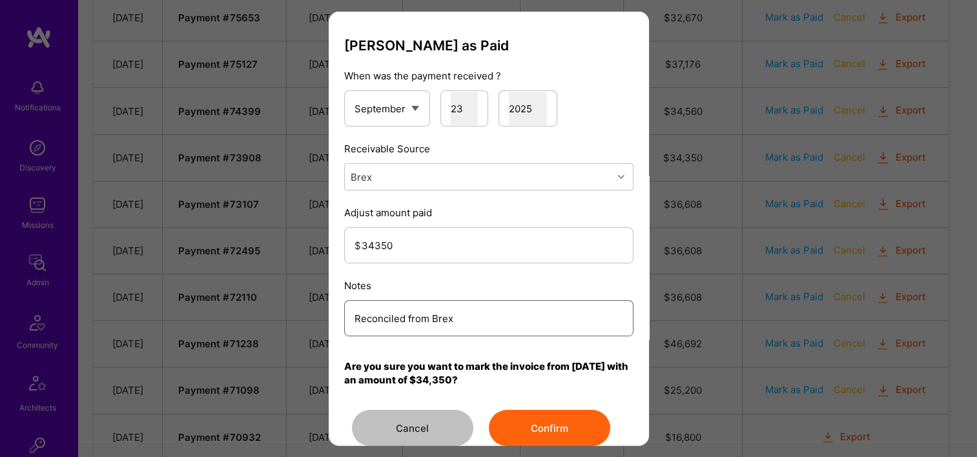
type input "Reconciled from Brex"
click at [551, 425] on button "Confirm" at bounding box center [549, 428] width 121 height 36
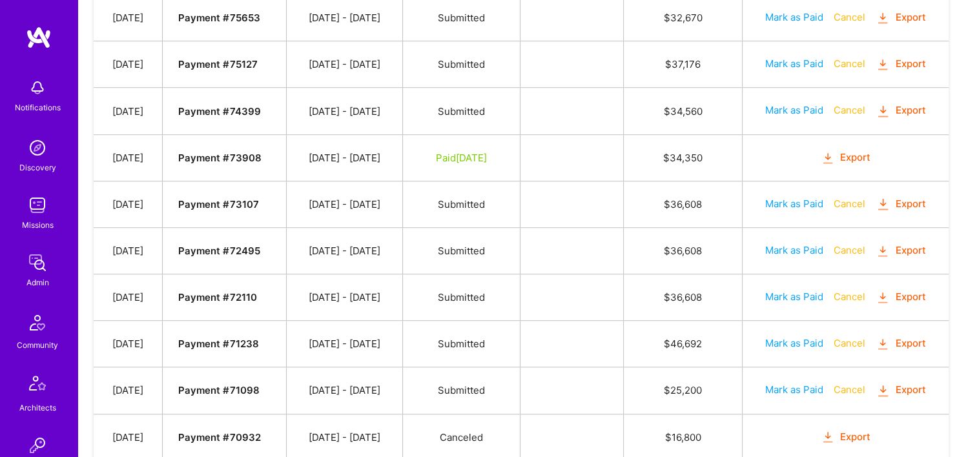
click at [790, 200] on button "Mark as Paid" at bounding box center [794, 204] width 58 height 14
select select "8"
select select "23"
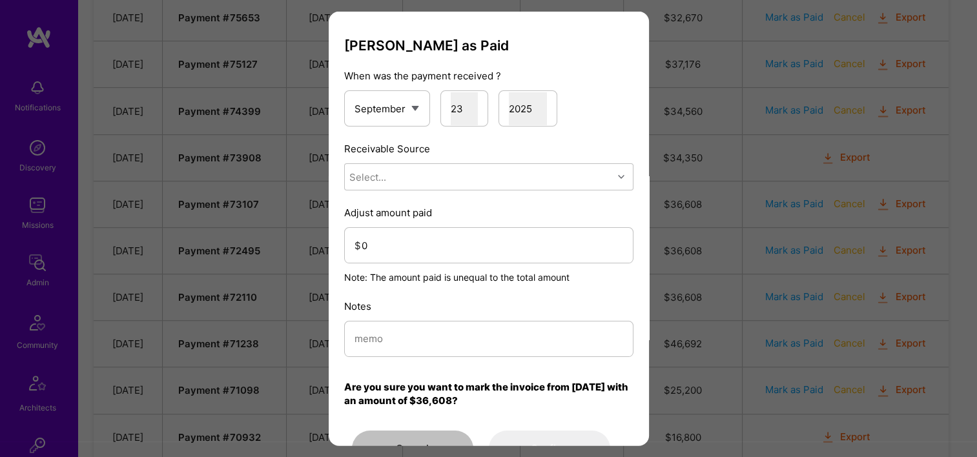
click at [420, 186] on div "Select..." at bounding box center [479, 177] width 268 height 26
click at [404, 234] on div "Brex" at bounding box center [488, 234] width 289 height 24
click at [404, 326] on input "modal" at bounding box center [489, 338] width 269 height 33
paste input "Reconciled from Brex"
type input "Reconciled from Brex"
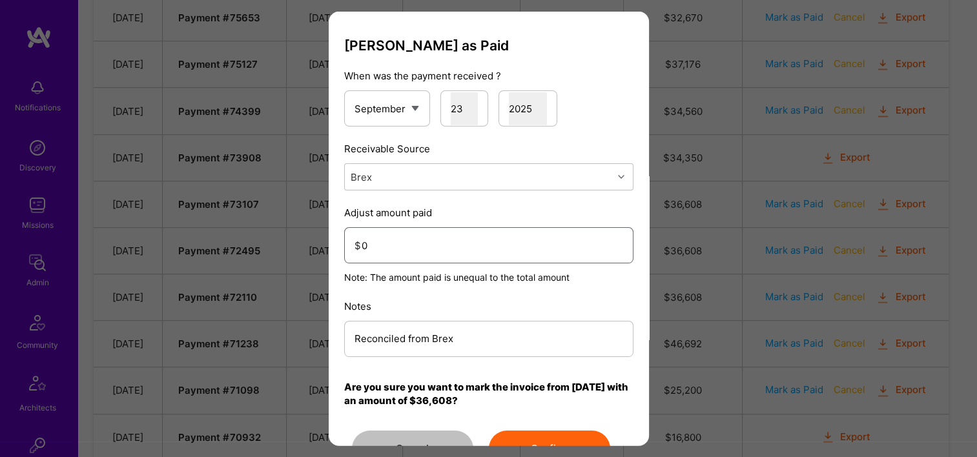
click at [431, 239] on input "0" at bounding box center [493, 245] width 262 height 33
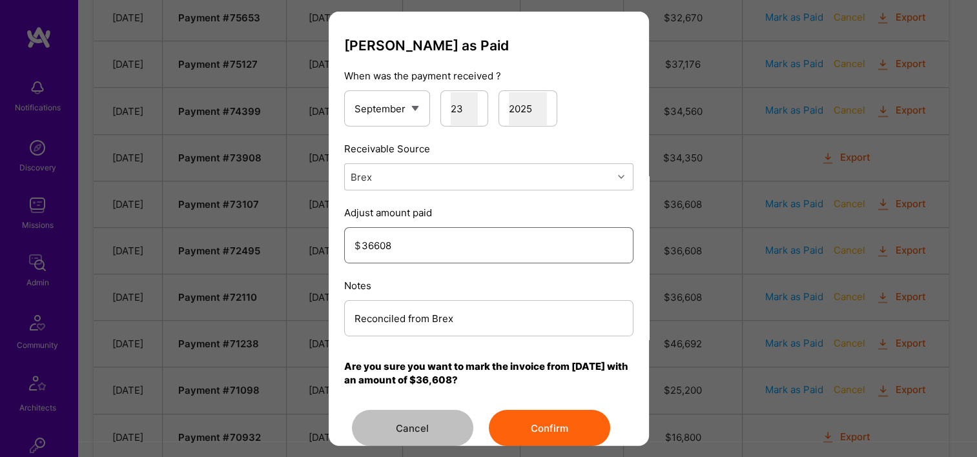
type input "36608"
click at [534, 426] on button "Confirm" at bounding box center [549, 428] width 121 height 36
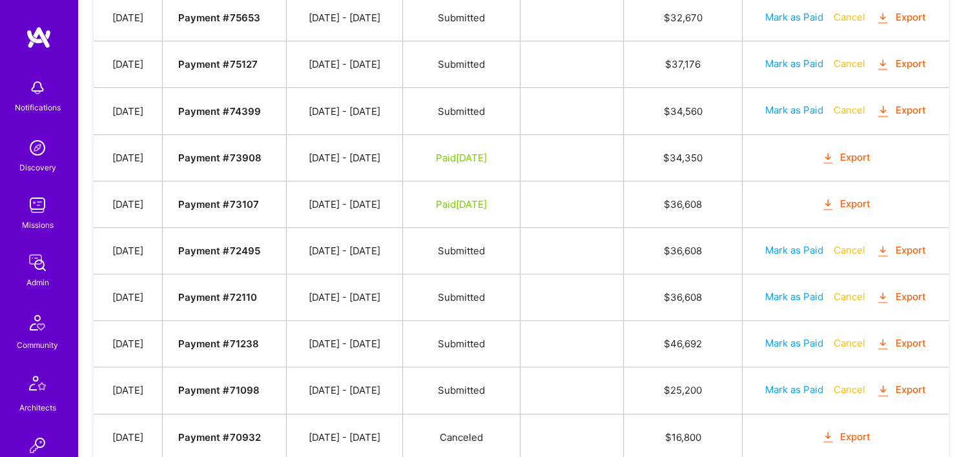
click at [785, 243] on button "Mark as Paid" at bounding box center [794, 250] width 58 height 14
select select "8"
select select "23"
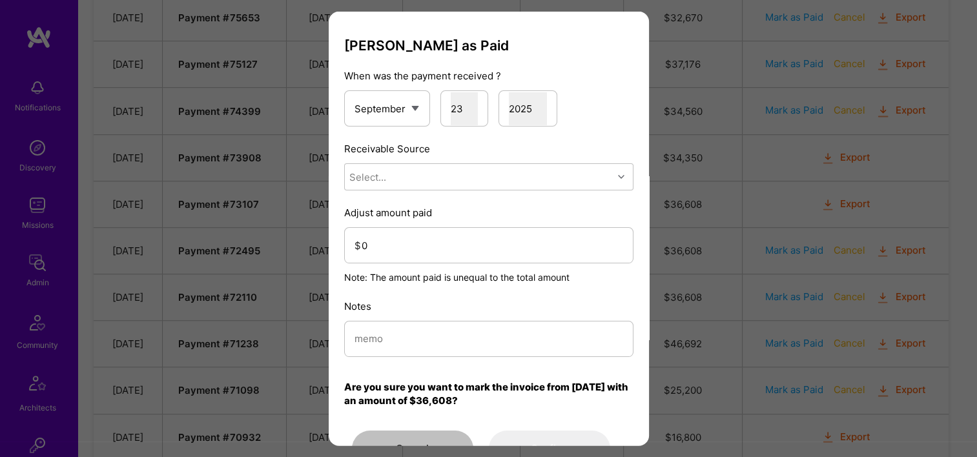
click at [425, 191] on div "Mark Invoice as Paid When was the payment received ? January February March Apr…" at bounding box center [488, 251] width 289 height 429
click at [408, 183] on div "Select..." at bounding box center [479, 177] width 268 height 26
click at [411, 232] on div "Brex" at bounding box center [488, 234] width 289 height 24
click at [376, 344] on input "modal" at bounding box center [489, 338] width 269 height 33
paste input "Reconciled from Brex"
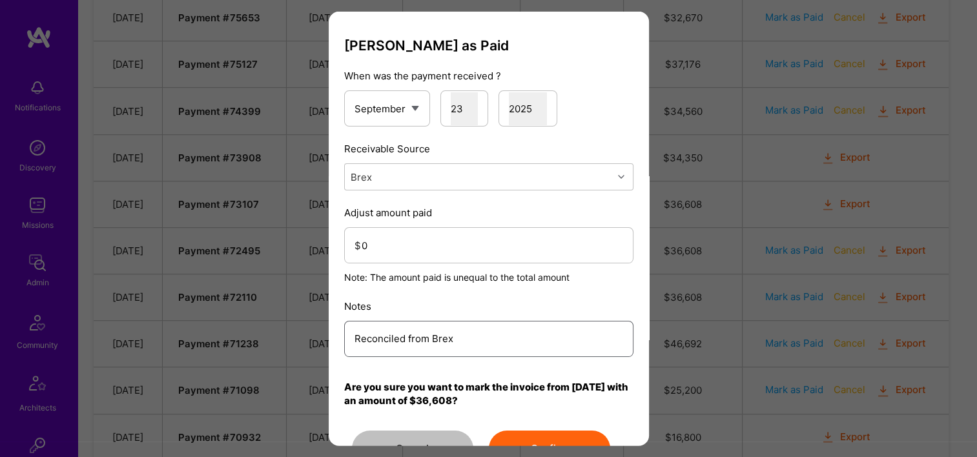
type input "Reconciled from Brex"
click at [413, 238] on input "0" at bounding box center [493, 245] width 262 height 33
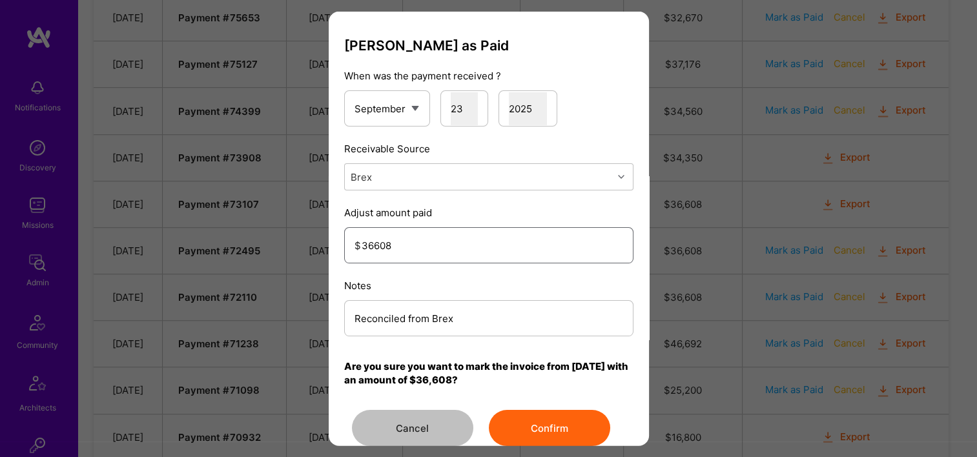
type input "36608"
click at [546, 408] on div "Mark Invoice as Paid When was the payment received ? January February March Apr…" at bounding box center [488, 241] width 289 height 409
click at [564, 424] on button "Confirm" at bounding box center [549, 428] width 121 height 36
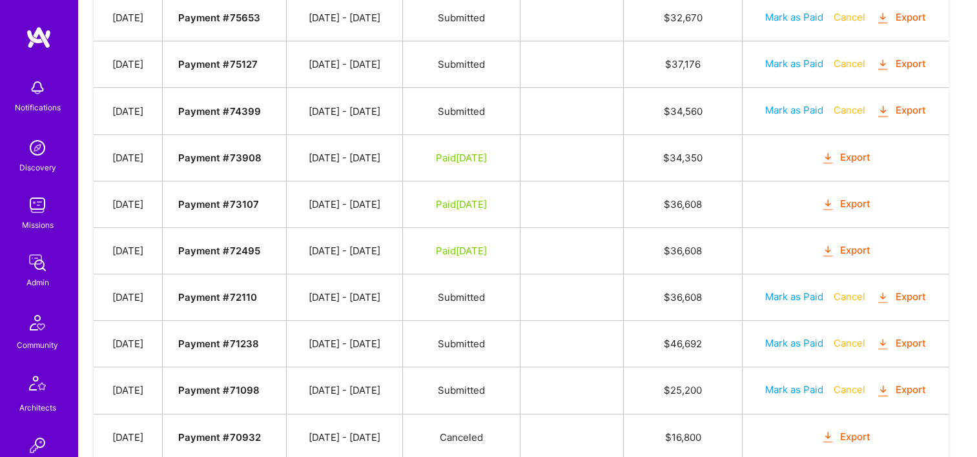
click at [796, 290] on button "Mark as Paid" at bounding box center [794, 297] width 58 height 14
select select "8"
select select "23"
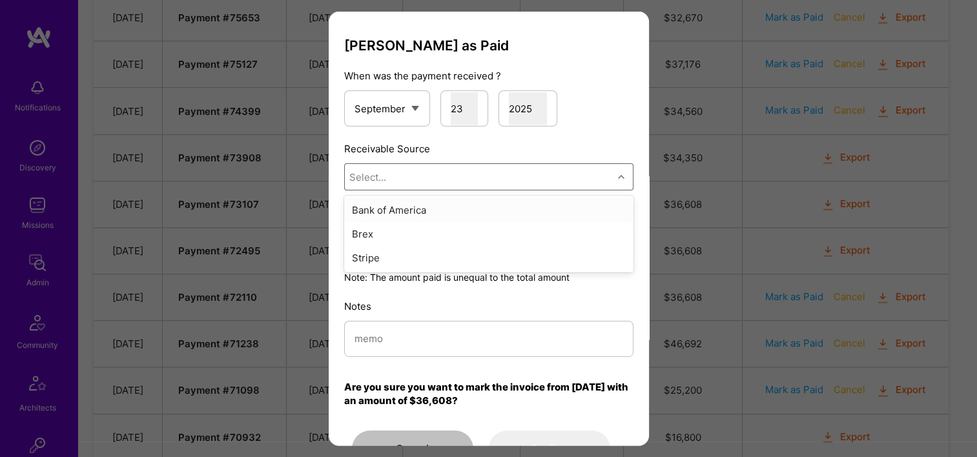
click at [434, 187] on div "Select..." at bounding box center [479, 177] width 268 height 26
click at [420, 239] on div "Brex" at bounding box center [488, 234] width 289 height 24
click at [400, 333] on input "modal" at bounding box center [489, 338] width 269 height 33
paste input "Reconciled from Brex"
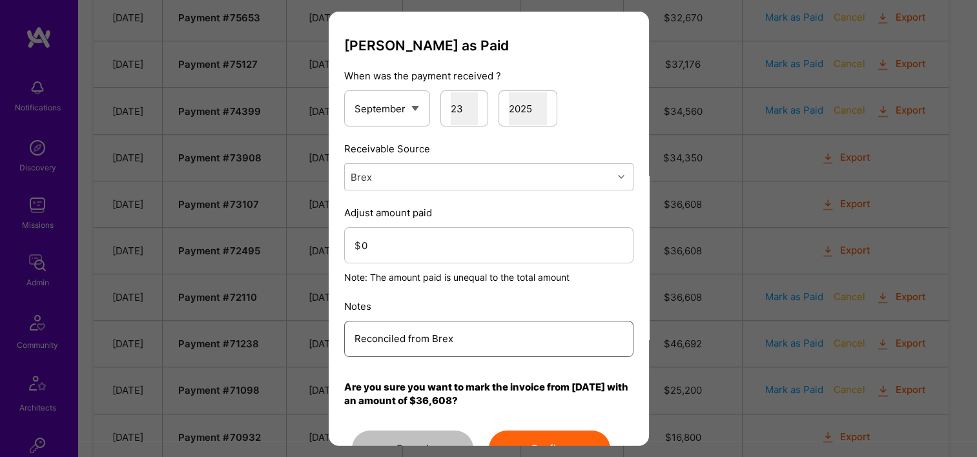
type input "Reconciled from Brex"
click at [412, 247] on input "0" at bounding box center [493, 245] width 262 height 33
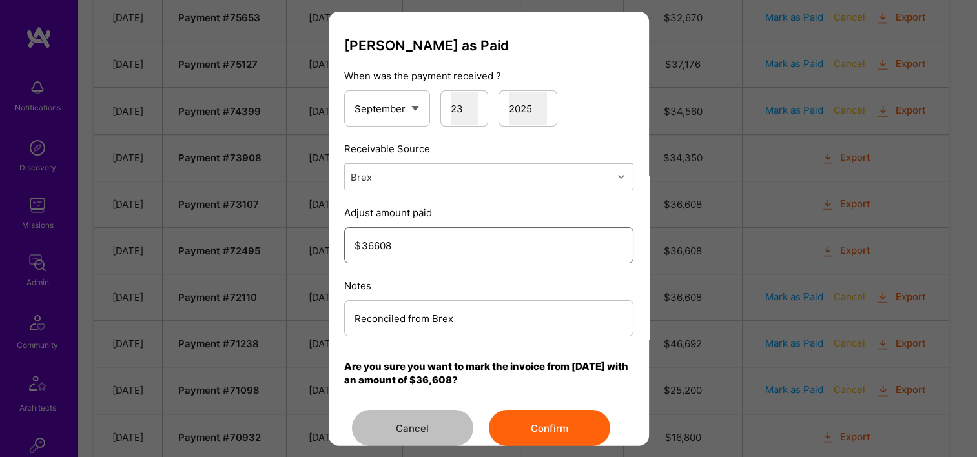
type input "36608"
click at [553, 433] on button "Confirm" at bounding box center [549, 428] width 121 height 36
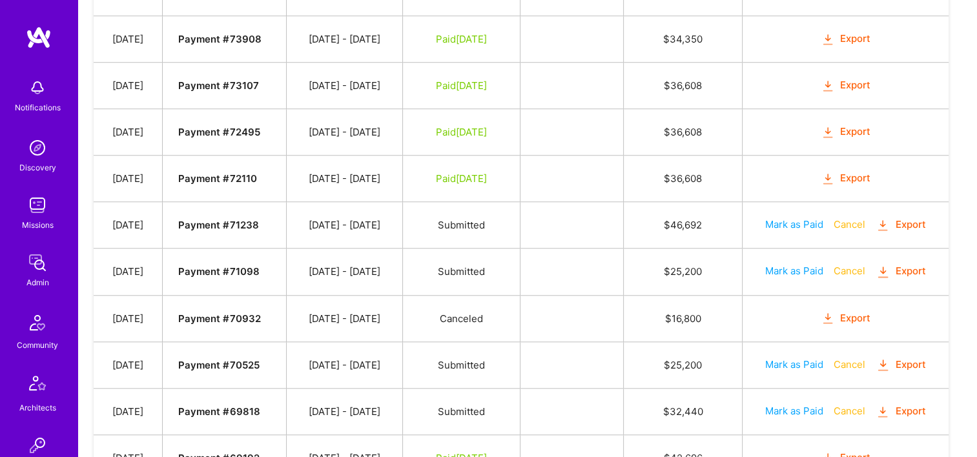
scroll to position [1016, 0]
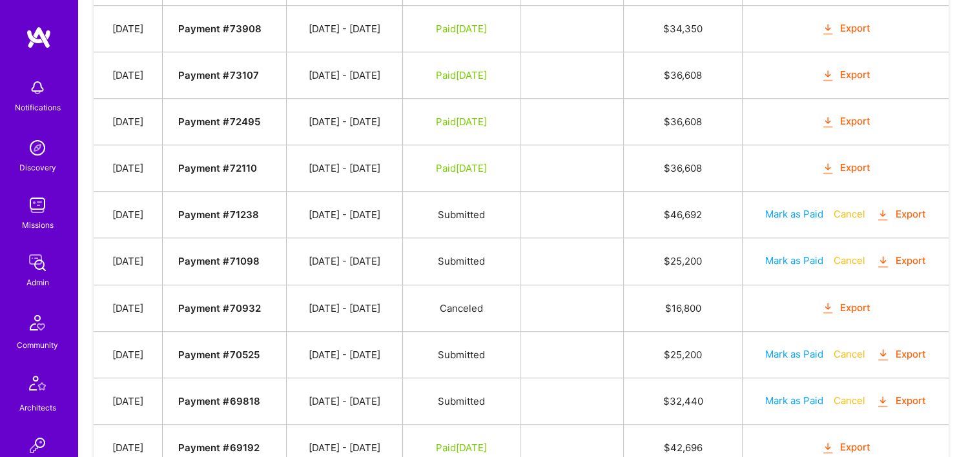
click at [794, 207] on button "Mark as Paid" at bounding box center [794, 214] width 58 height 14
select select "8"
select select "23"
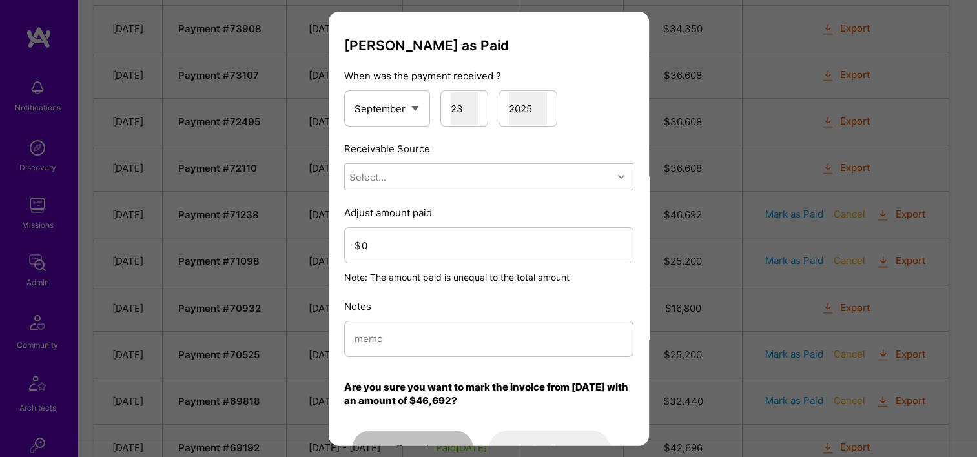
drag, startPoint x: 468, startPoint y: 180, endPoint x: 462, endPoint y: 191, distance: 12.4
click at [468, 179] on div "Select..." at bounding box center [479, 177] width 268 height 26
click at [426, 230] on div "Brex" at bounding box center [488, 234] width 289 height 24
click at [416, 256] on input "0" at bounding box center [493, 245] width 262 height 33
click at [398, 336] on input "modal" at bounding box center [489, 338] width 269 height 33
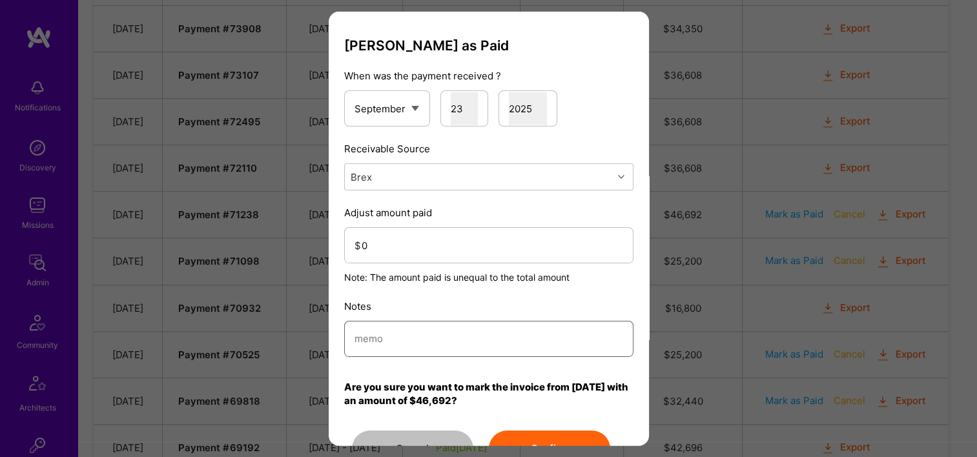
paste input "Reconciled from Brex"
type input "Reconciled from Brex"
click at [436, 249] on input "0" at bounding box center [493, 245] width 262 height 33
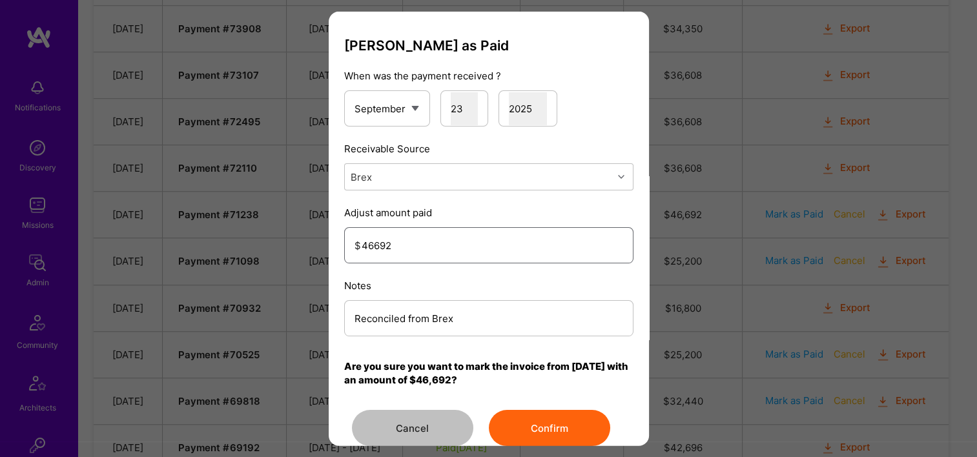
type input "46692"
drag, startPoint x: 535, startPoint y: 422, endPoint x: 576, endPoint y: 380, distance: 59.4
click at [535, 422] on button "Confirm" at bounding box center [549, 428] width 121 height 36
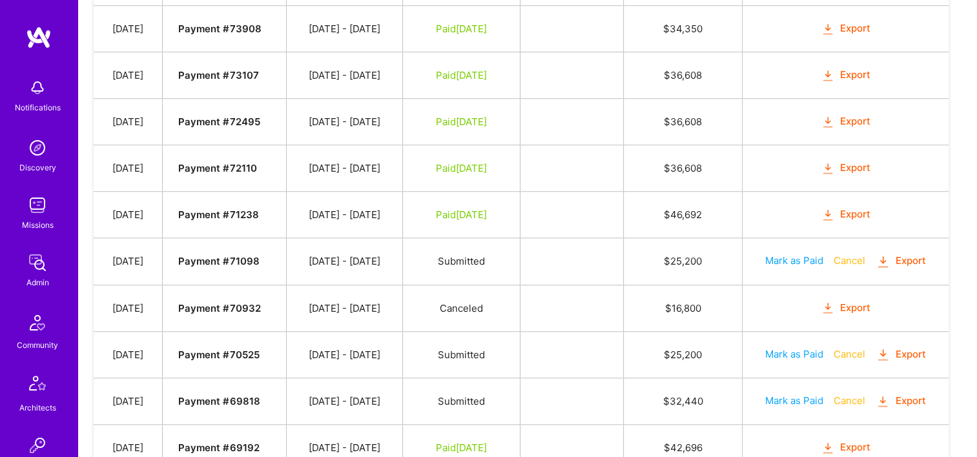
click at [789, 254] on button "Mark as Paid" at bounding box center [794, 261] width 58 height 14
select select "8"
select select "23"
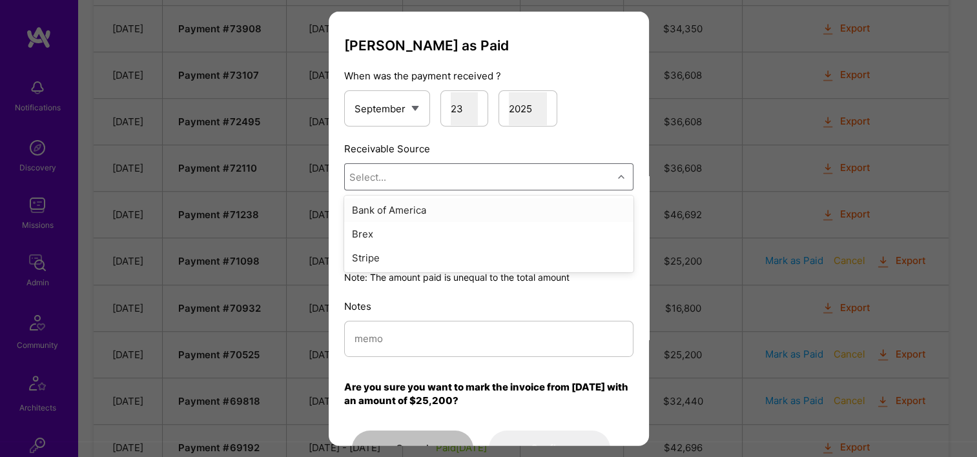
click at [446, 188] on div "Select..." at bounding box center [479, 177] width 268 height 26
click at [431, 241] on div "Brex" at bounding box center [488, 234] width 289 height 24
click at [426, 330] on input "modal" at bounding box center [489, 338] width 269 height 33
paste input "Reconciled from Brex"
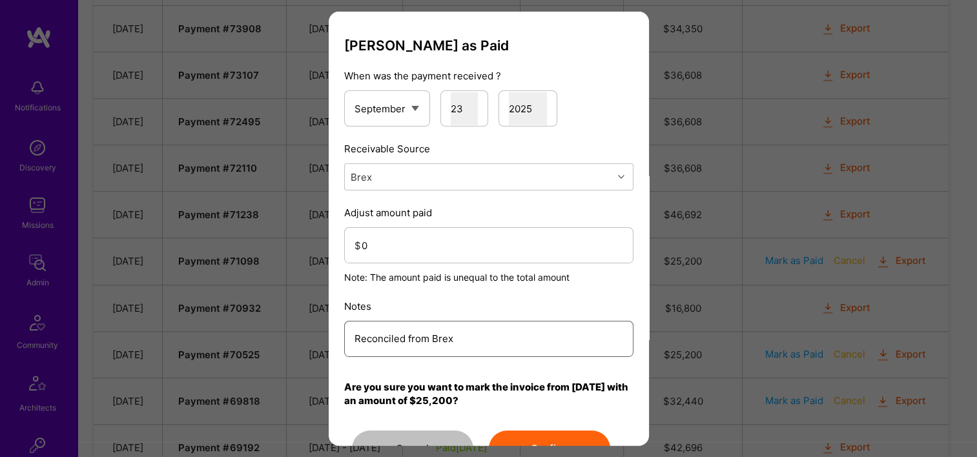
type input "Reconciled from Brex"
click at [391, 251] on input "0" at bounding box center [493, 245] width 262 height 33
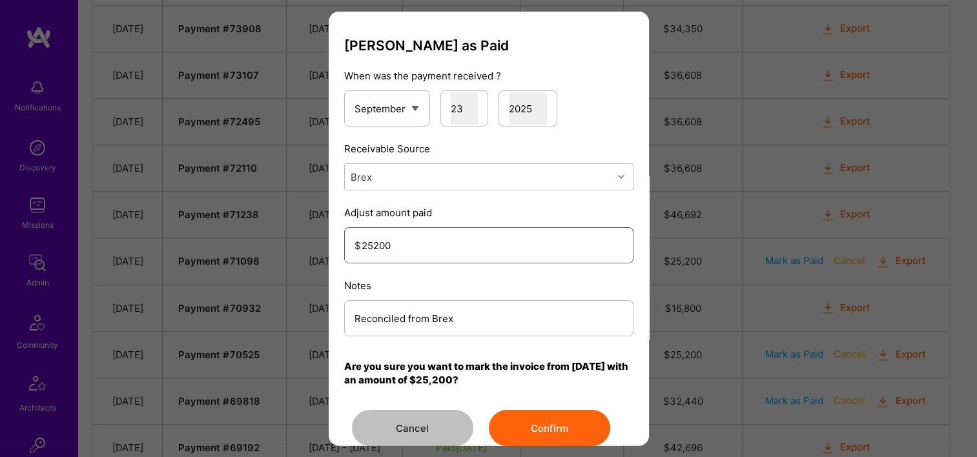
type input "25200"
click at [539, 417] on button "Confirm" at bounding box center [549, 428] width 121 height 36
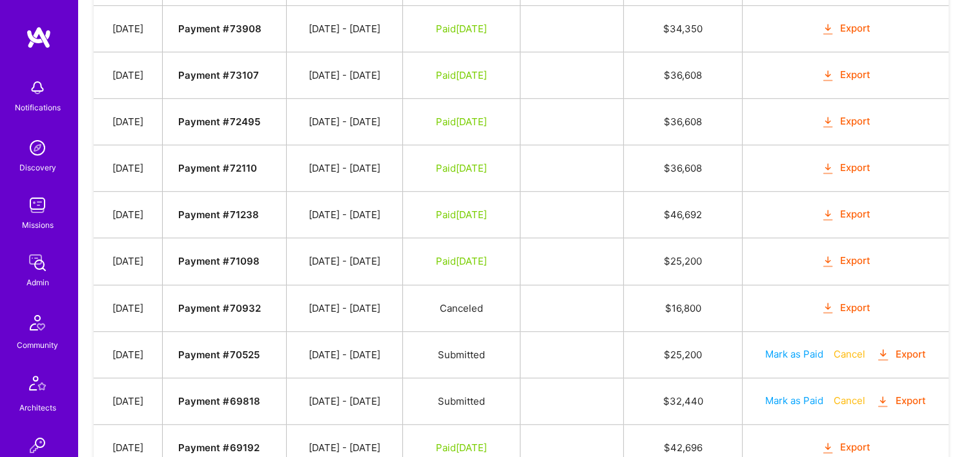
scroll to position [1081, 0]
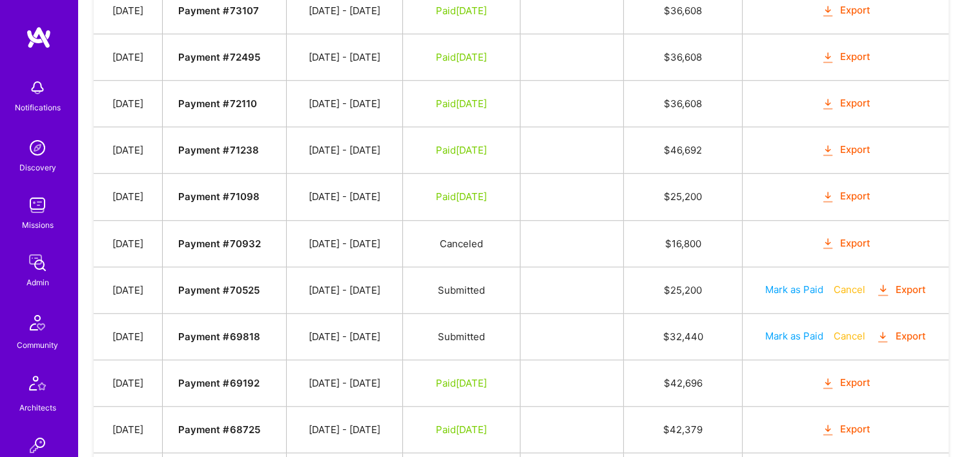
click at [793, 289] on td "Mark as Paid Cancel Export" at bounding box center [846, 290] width 206 height 46
click at [793, 284] on button "Mark as Paid" at bounding box center [794, 290] width 58 height 14
select select "8"
select select "23"
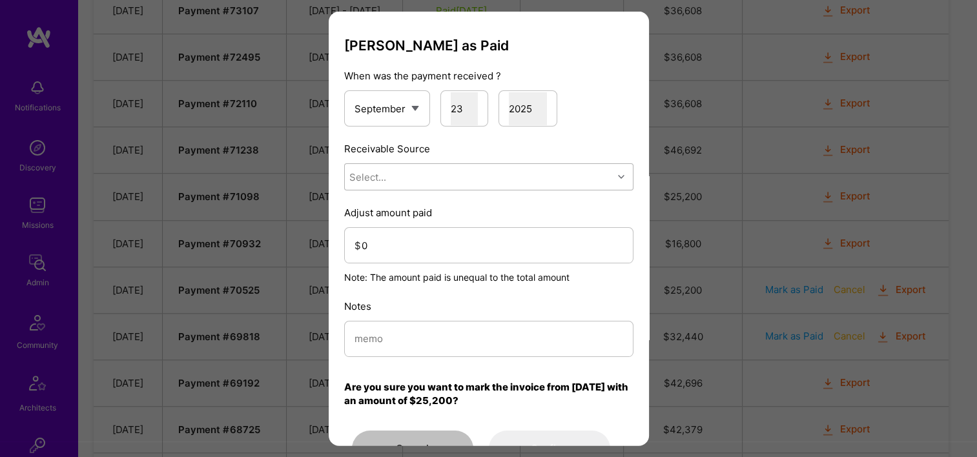
click at [424, 188] on div "Select..." at bounding box center [479, 177] width 268 height 26
click at [407, 236] on div "Brex" at bounding box center [488, 234] width 289 height 24
click at [409, 262] on div "$ 0" at bounding box center [488, 245] width 289 height 36
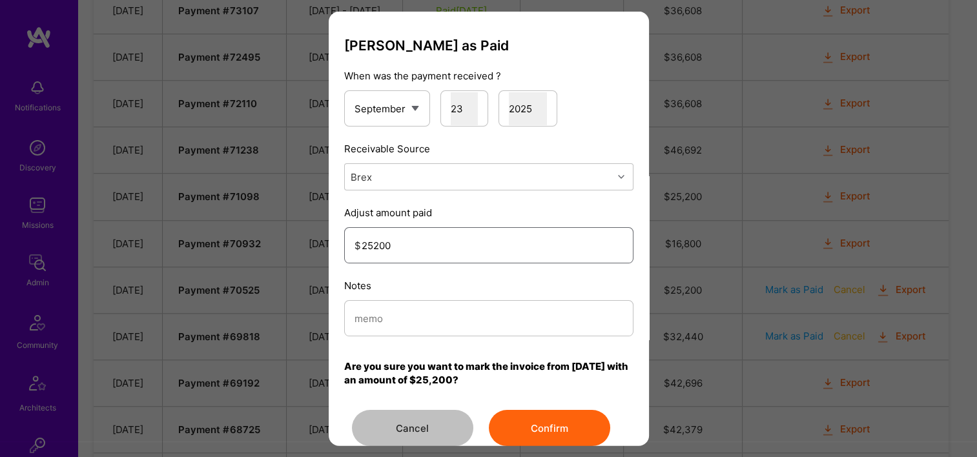
type input "25200"
click at [447, 311] on input "modal" at bounding box center [489, 318] width 269 height 33
paste input "Reconciled from Brex"
type input "Reconciled from Brex"
click at [546, 431] on button "Confirm" at bounding box center [549, 428] width 121 height 36
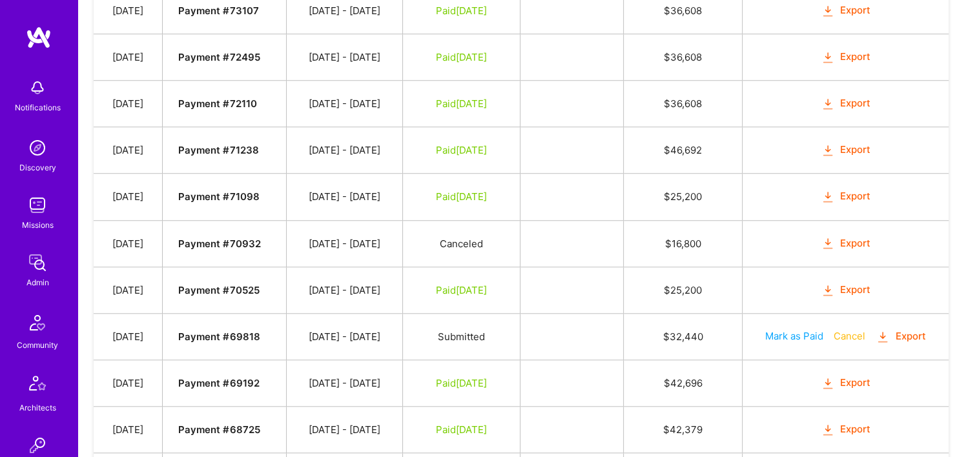
click at [783, 329] on button "Mark as Paid" at bounding box center [794, 336] width 58 height 14
select select "8"
select select "23"
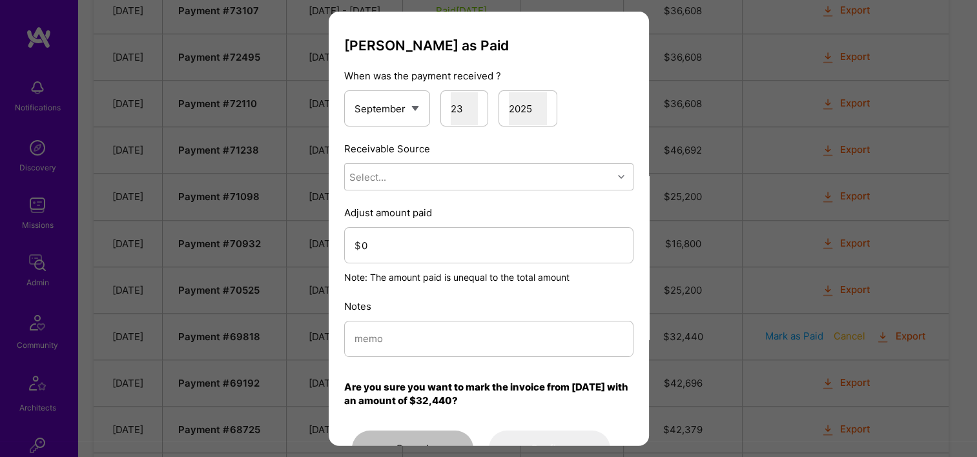
click at [411, 193] on div "Mark Invoice as Paid When was the payment received ? January February March Apr…" at bounding box center [488, 251] width 289 height 429
click at [382, 191] on div "Mark Invoice as Paid When was the payment received ? January February March Apr…" at bounding box center [488, 251] width 289 height 429
click at [387, 177] on div "Select..." at bounding box center [479, 177] width 268 height 26
click at [388, 239] on div "Brex" at bounding box center [488, 234] width 289 height 24
click at [398, 345] on input "modal" at bounding box center [489, 338] width 269 height 33
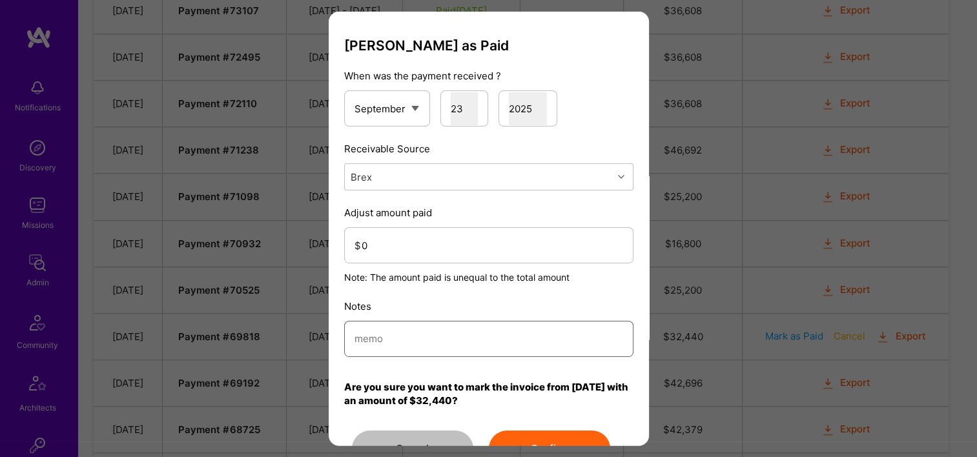
paste input "Reconciled from Brex"
type input "Reconciled from Brex"
click at [416, 250] on input "0" at bounding box center [493, 245] width 262 height 33
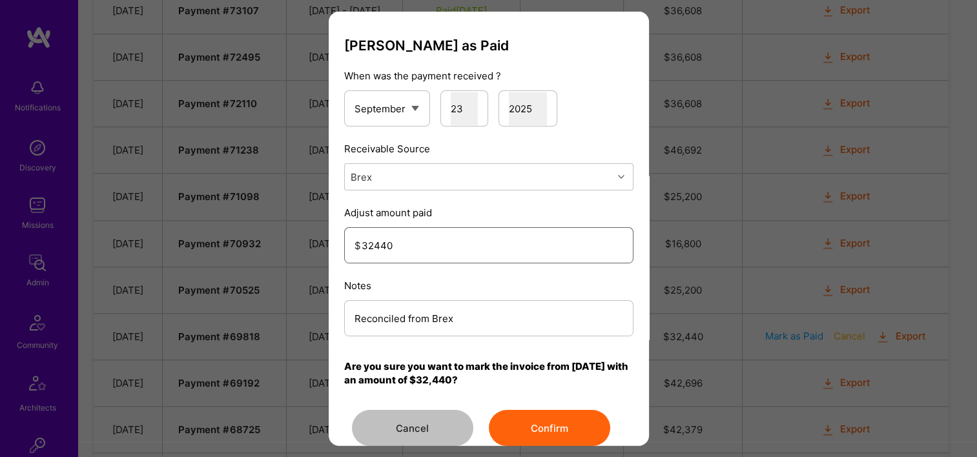
type input "32440"
click at [542, 430] on button "Confirm" at bounding box center [549, 428] width 121 height 36
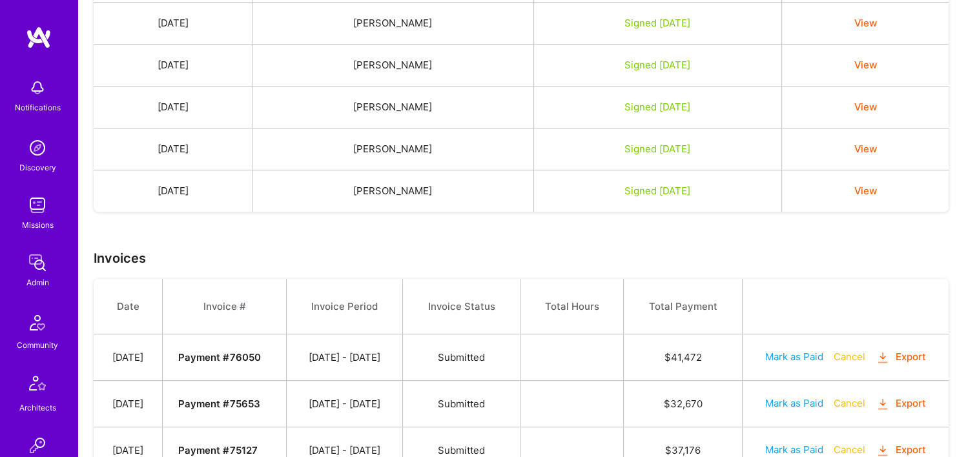
scroll to position [500, 0]
